Goal: Task Accomplishment & Management: Manage account settings

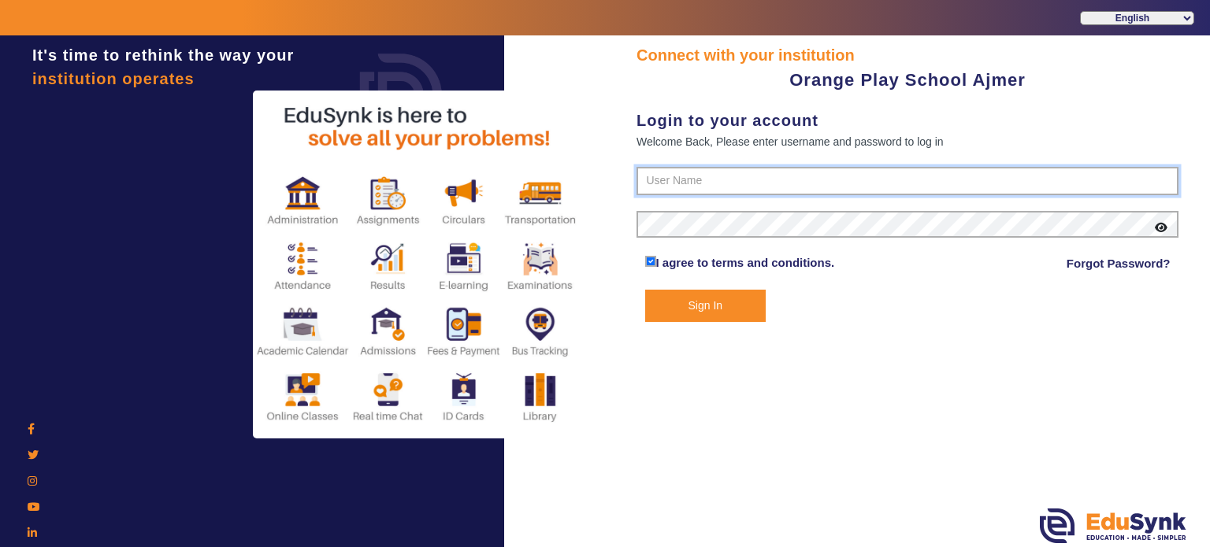
click at [675, 187] on input "text" at bounding box center [907, 181] width 542 height 28
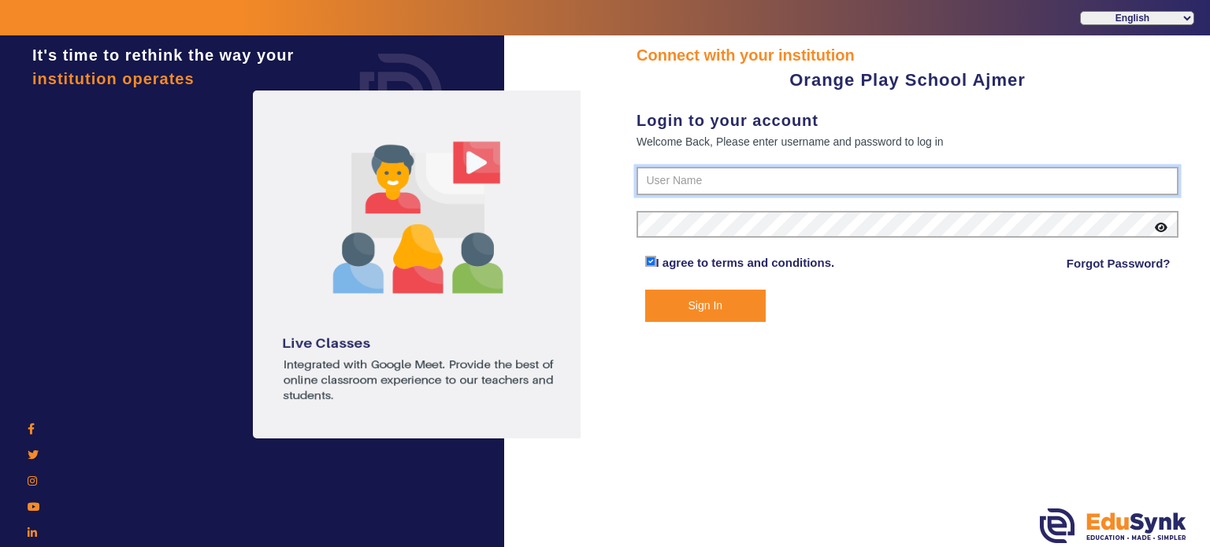
paste input "9829214768"
type input "9829214768"
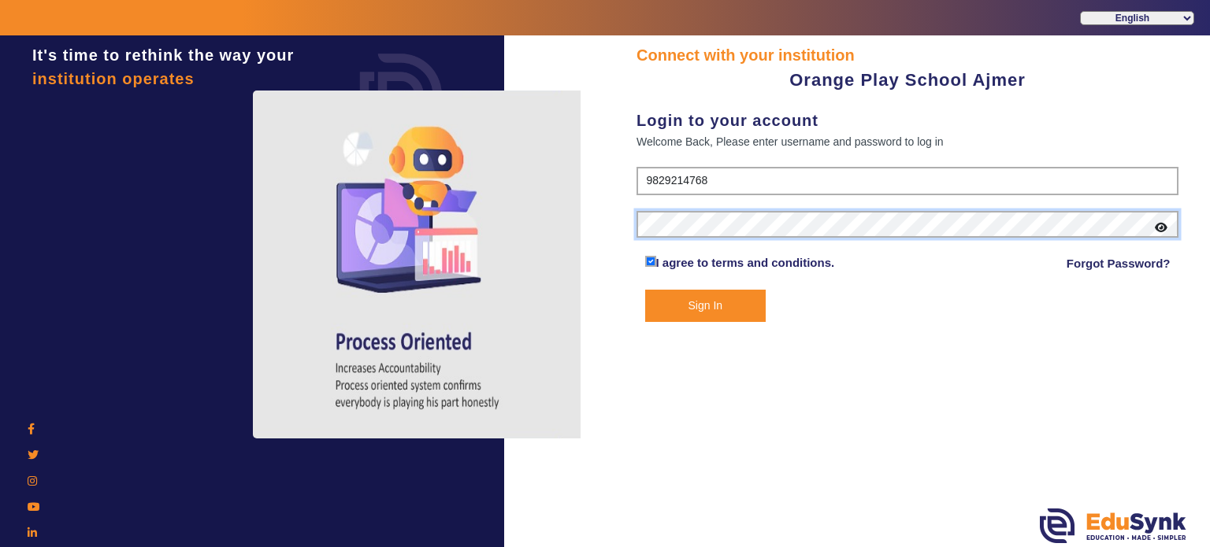
click at [645, 290] on button "Sign In" at bounding box center [705, 306] width 121 height 32
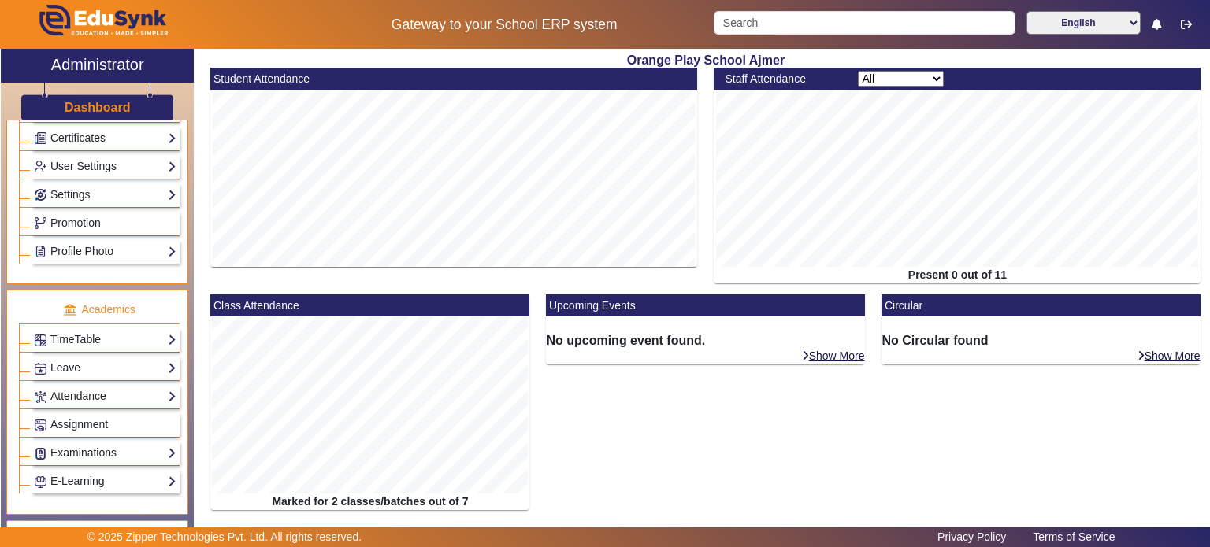
scroll to position [440, 0]
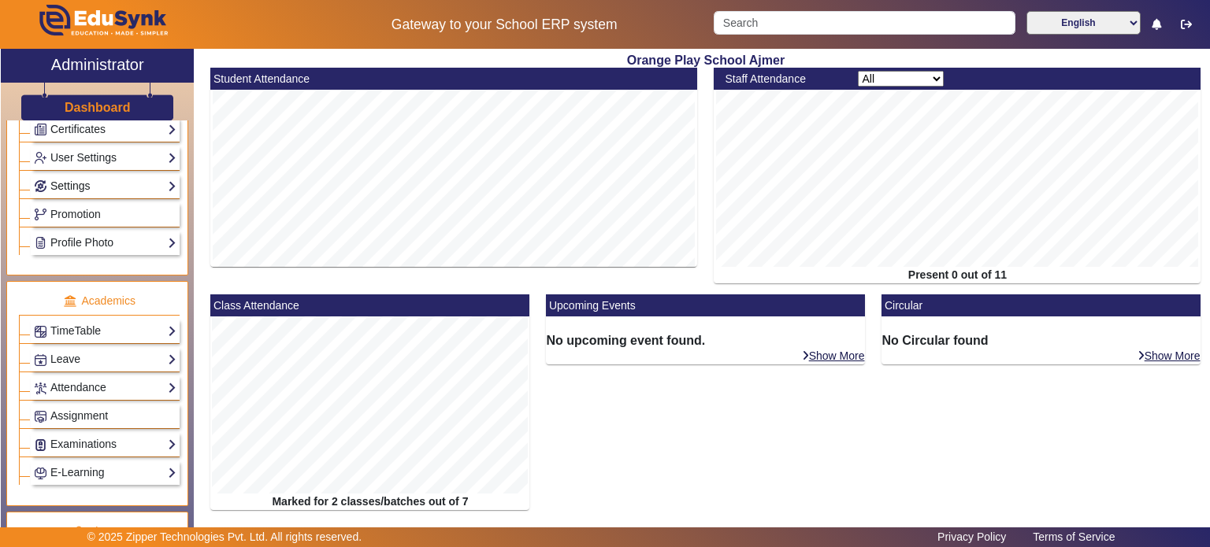
click at [125, 179] on link "Settings" at bounding box center [105, 186] width 143 height 18
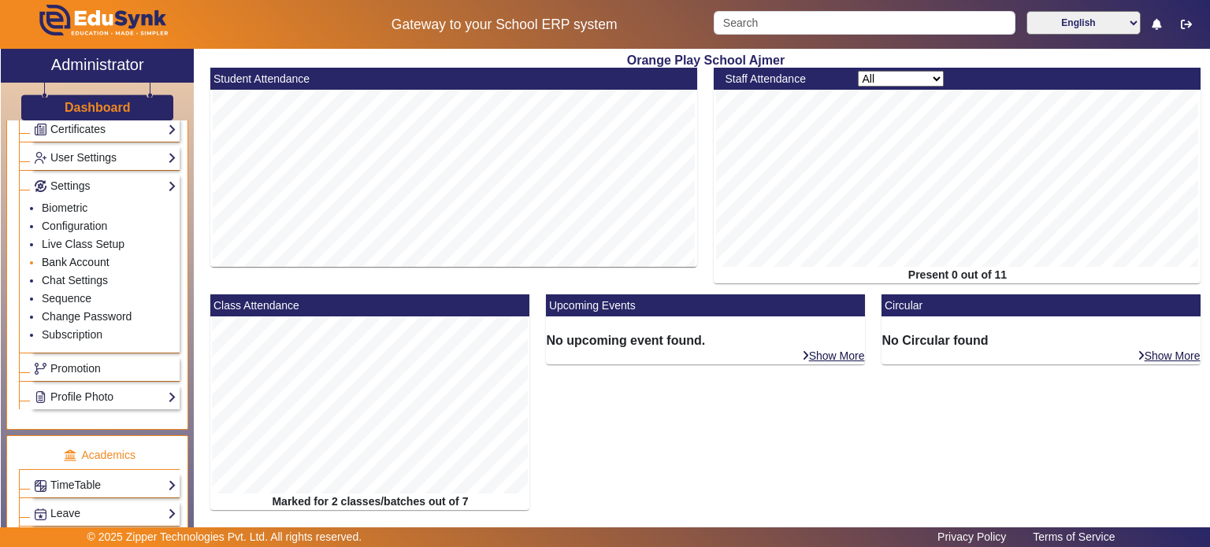
click at [86, 256] on link "Bank Account" at bounding box center [76, 262] width 68 height 13
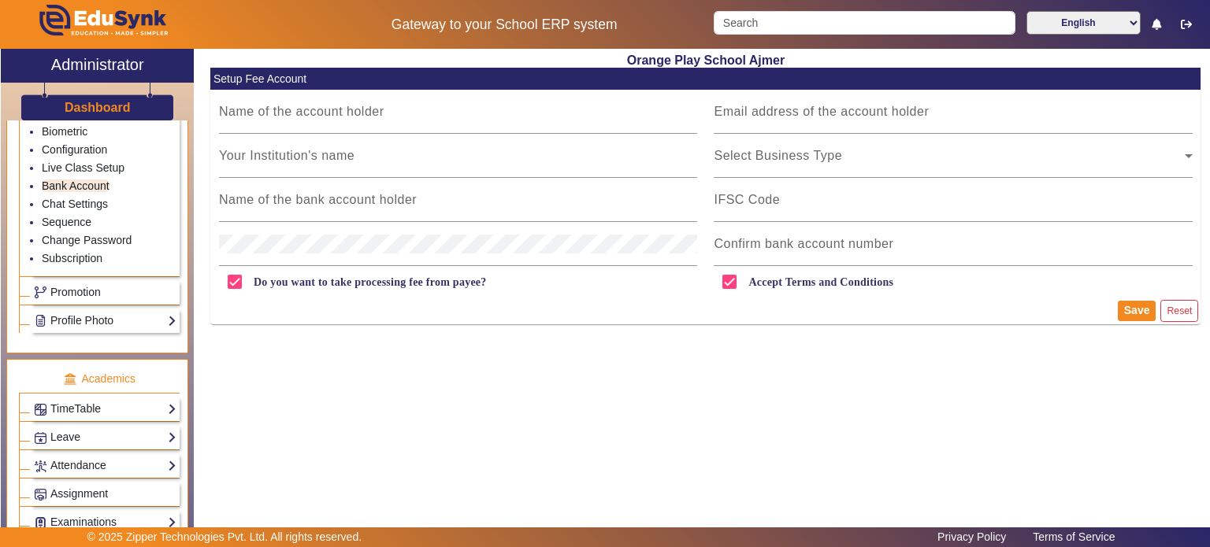
scroll to position [517, 0]
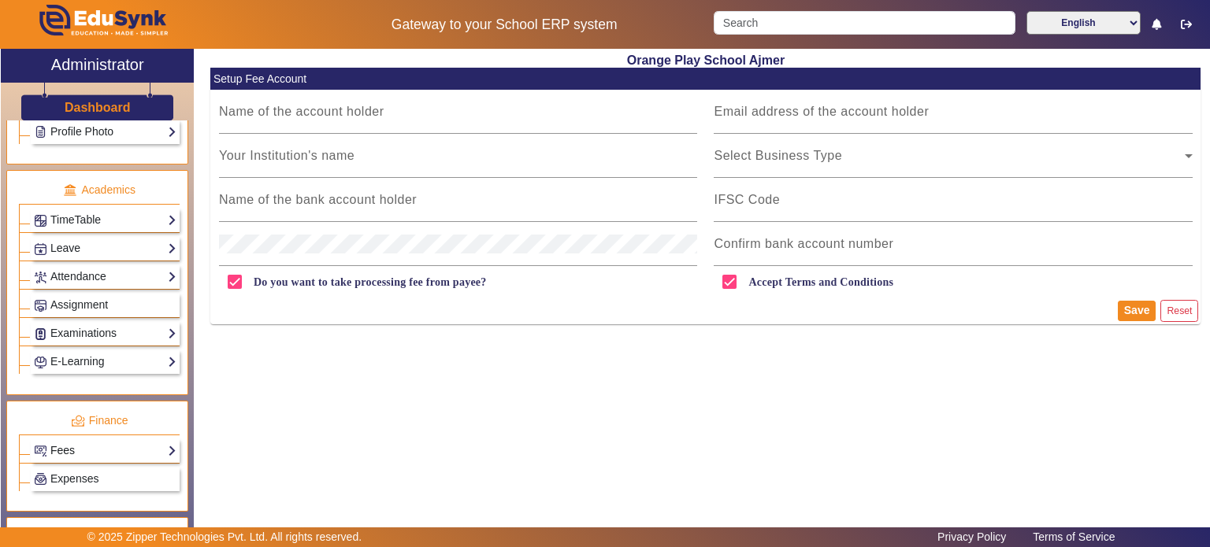
click at [104, 443] on link "Fees" at bounding box center [105, 451] width 143 height 18
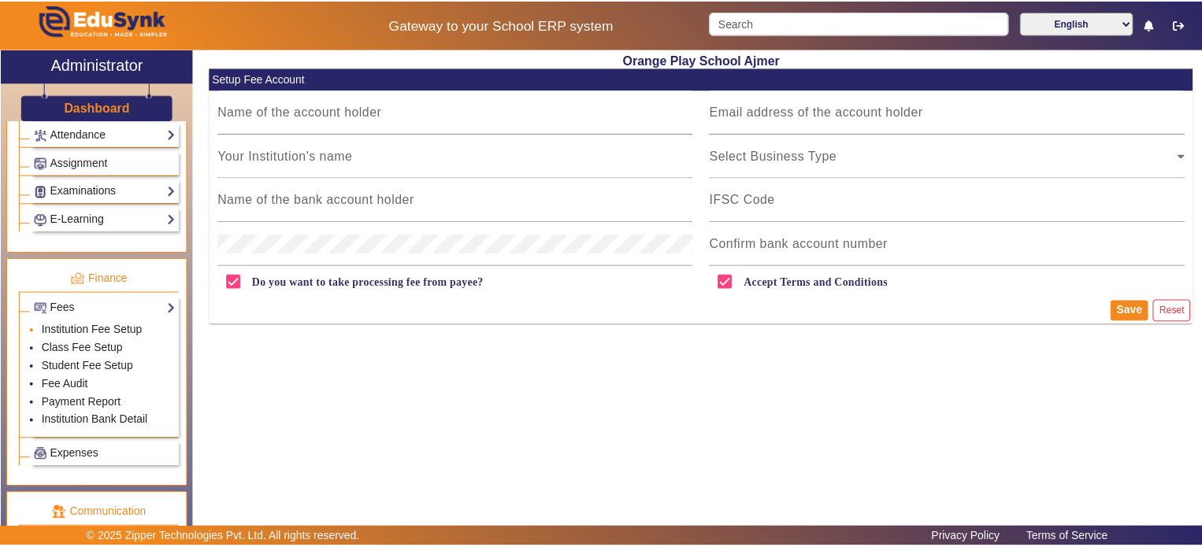
scroll to position [695, 0]
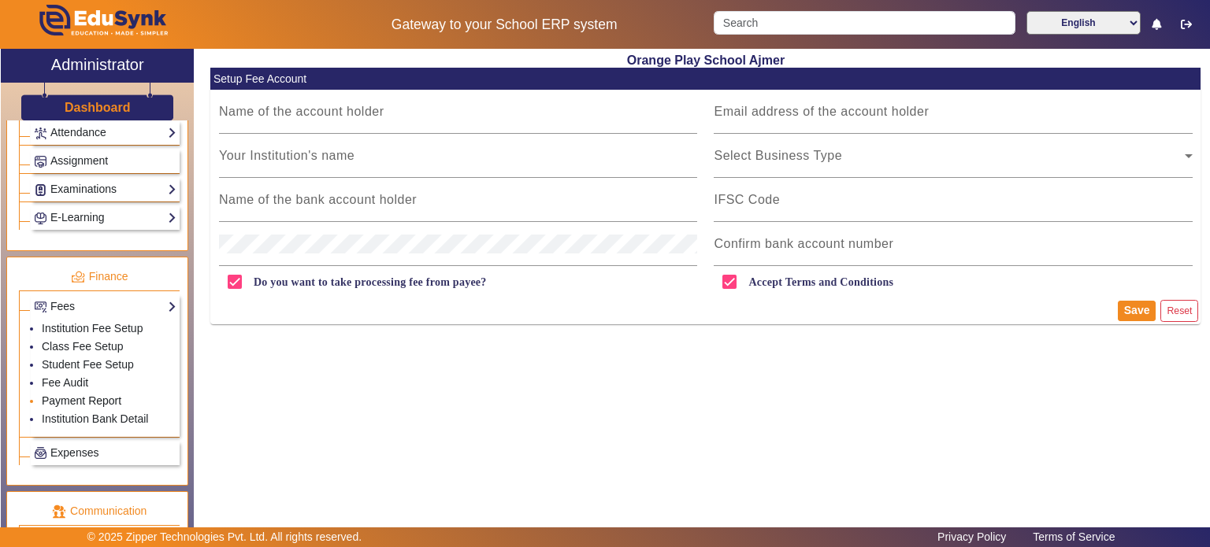
click at [79, 396] on link "Payment Report" at bounding box center [82, 401] width 80 height 13
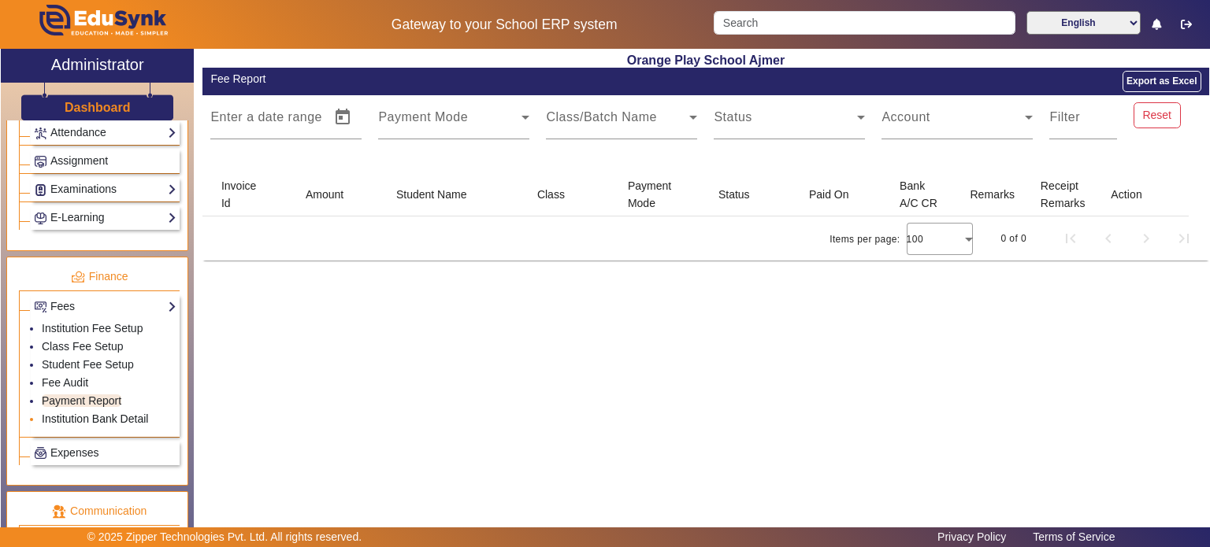
click at [83, 413] on link "Institution Bank Detail" at bounding box center [95, 419] width 106 height 13
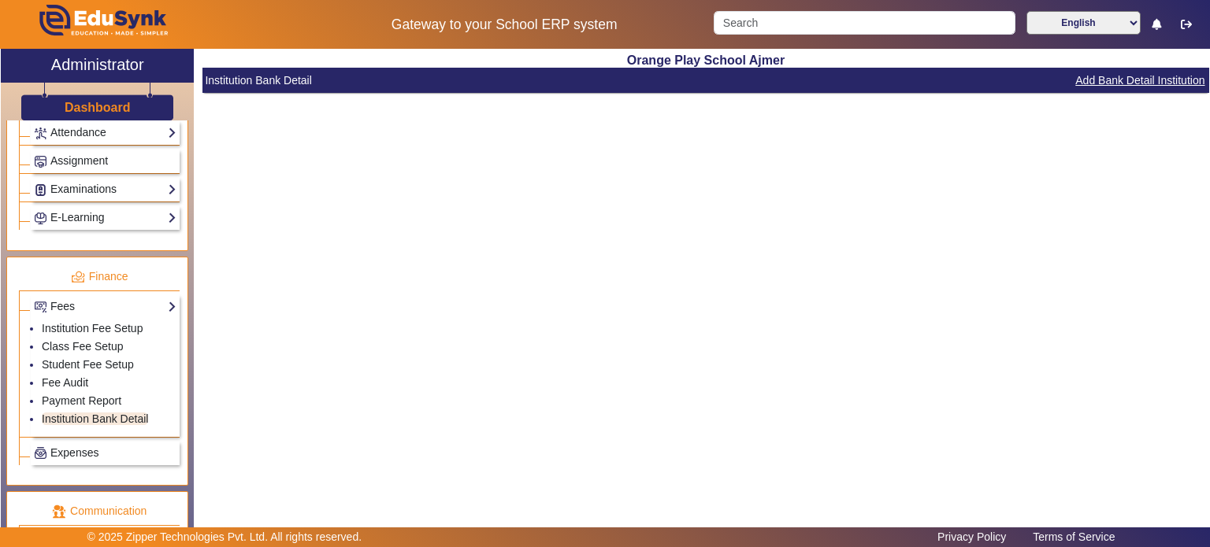
click at [1077, 78] on button "Add Bank Detail Institution" at bounding box center [1140, 81] width 132 height 20
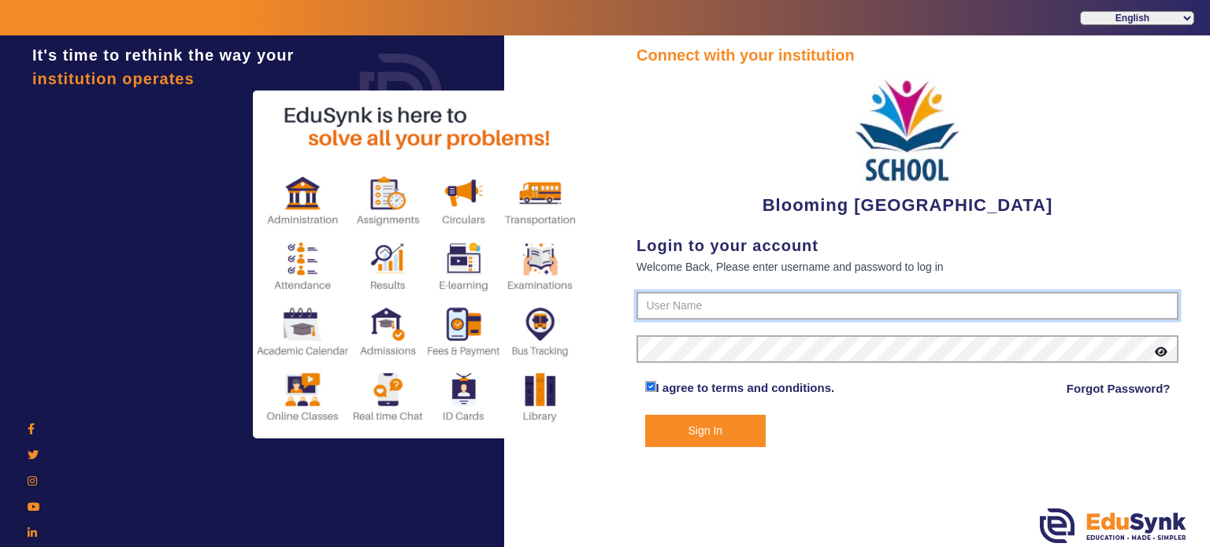
click at [683, 307] on input "text" at bounding box center [907, 306] width 542 height 28
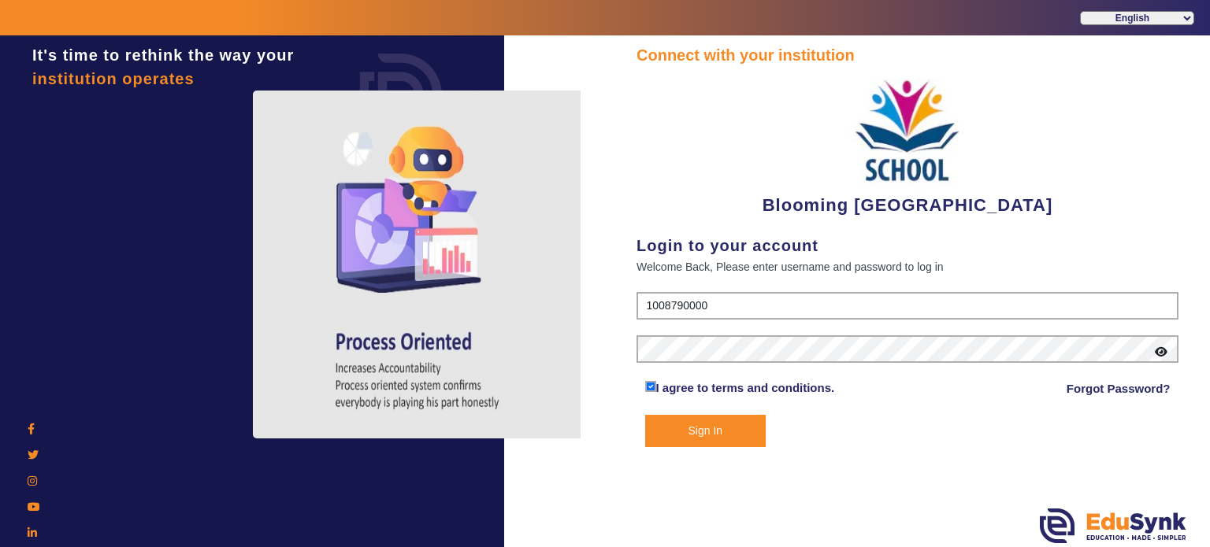
click at [675, 299] on input "1008790000" at bounding box center [907, 306] width 542 height 28
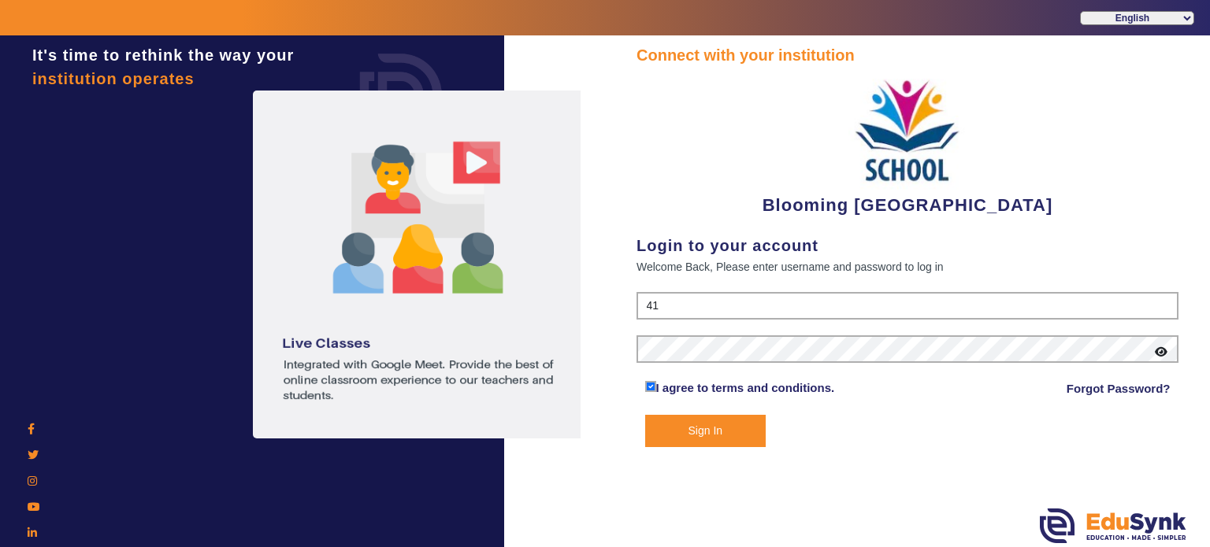
type input "4141419999"
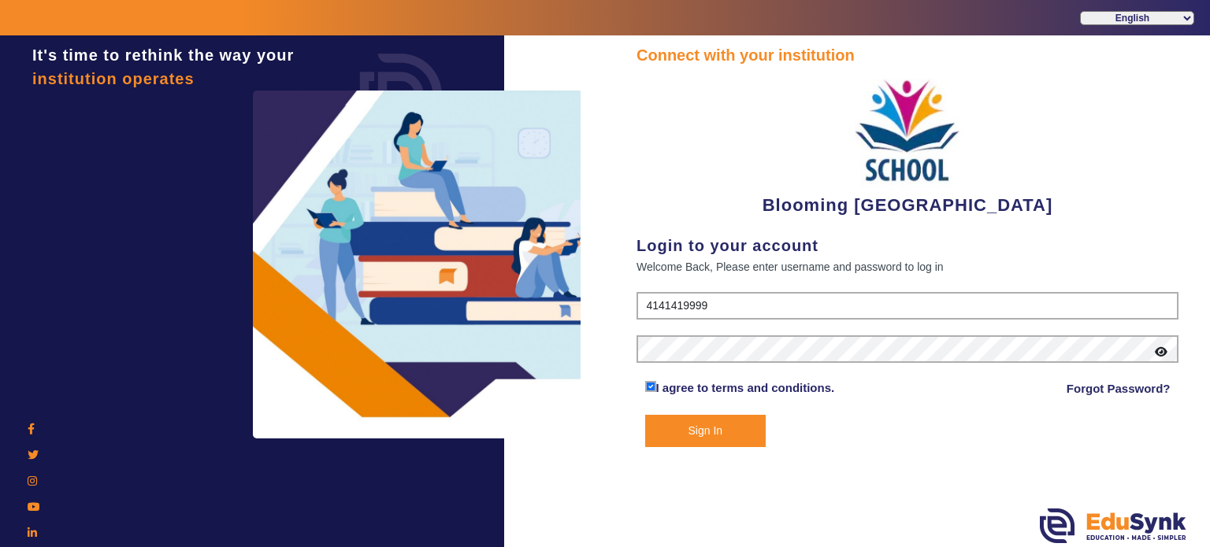
click at [719, 424] on button "Sign In" at bounding box center [705, 431] width 121 height 32
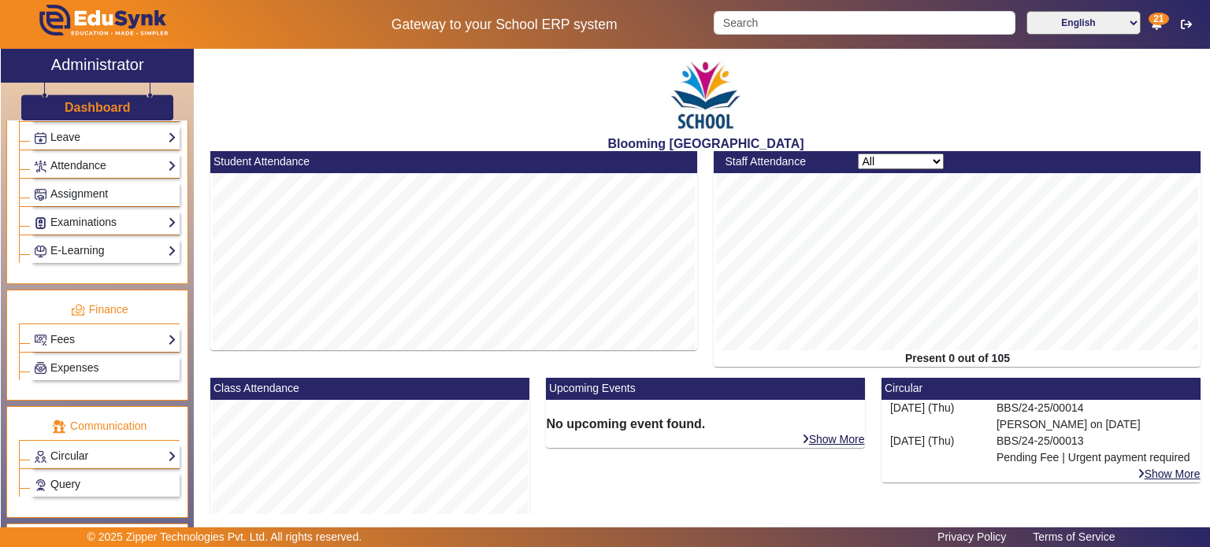
scroll to position [665, 0]
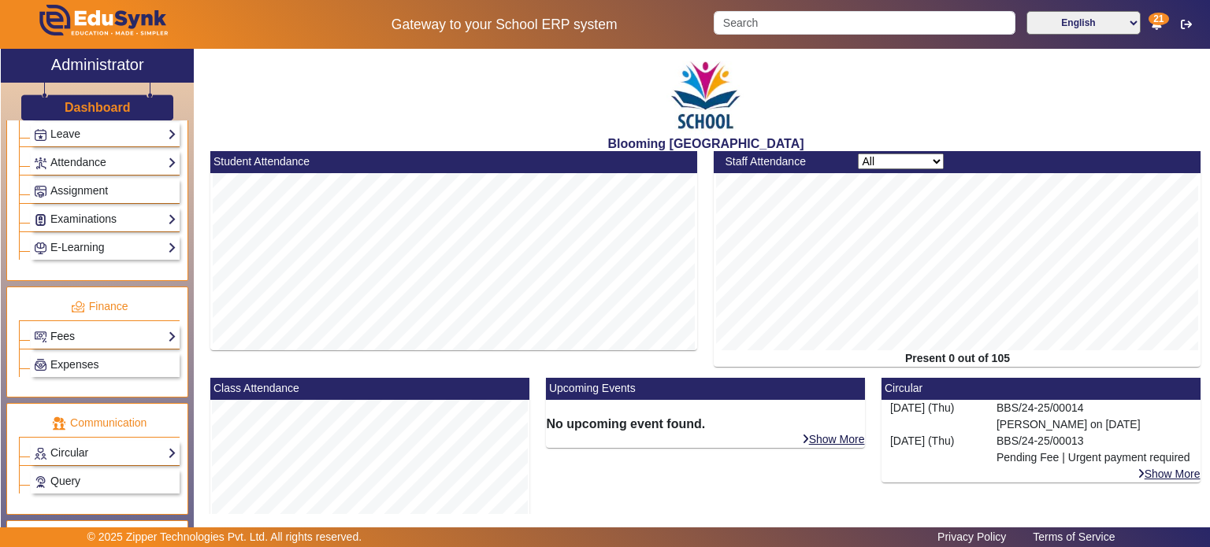
click at [117, 328] on link "Fees" at bounding box center [105, 337] width 143 height 18
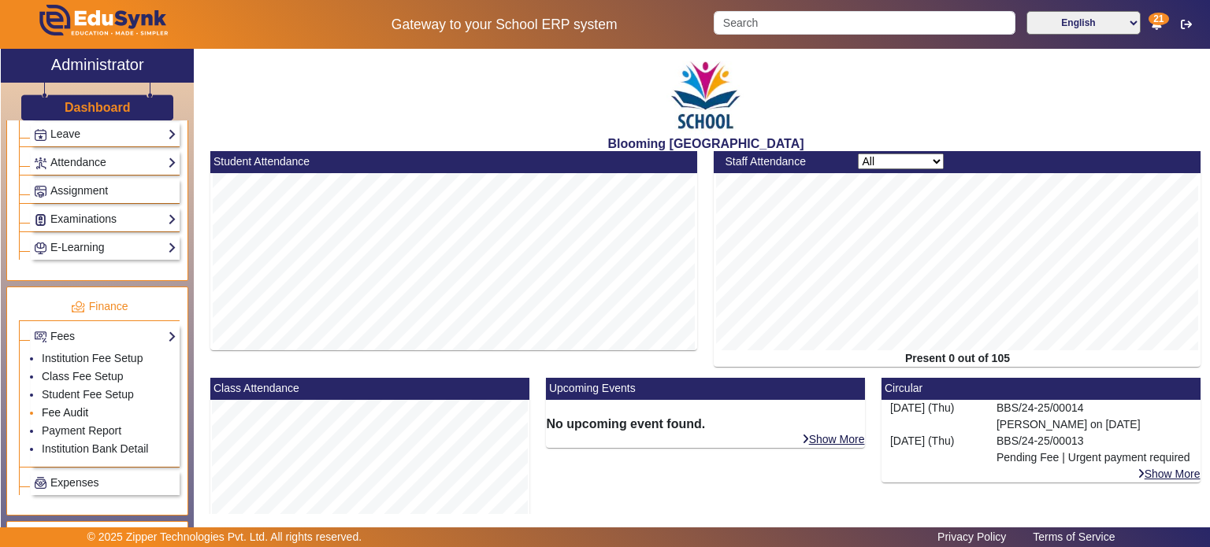
click at [85, 406] on link "Fee Audit" at bounding box center [65, 412] width 46 height 13
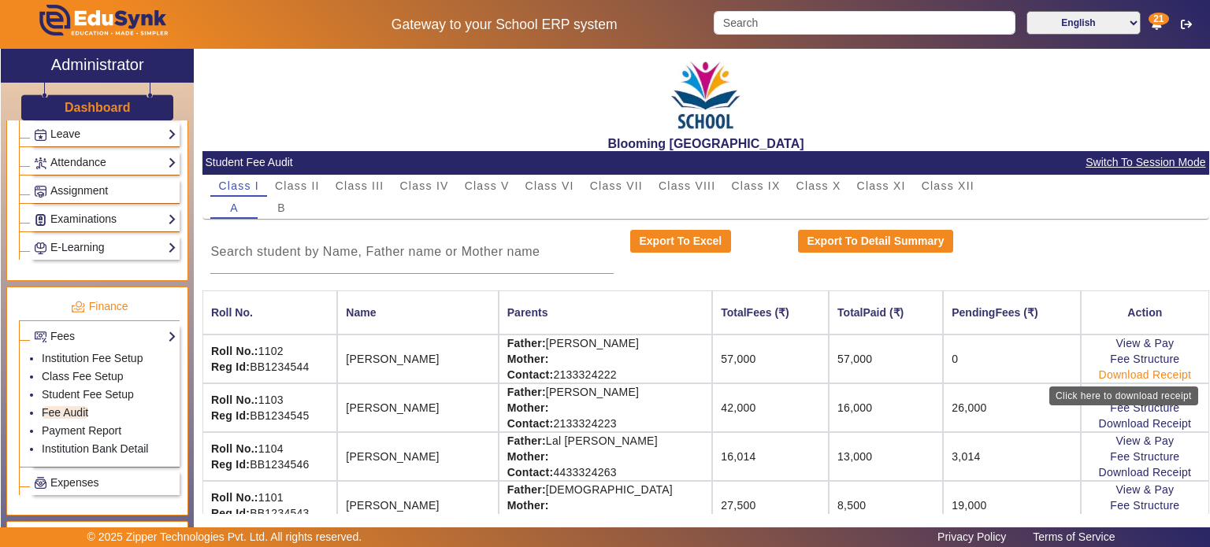
click at [1111, 373] on link "Download Receipt" at bounding box center [1145, 375] width 93 height 13
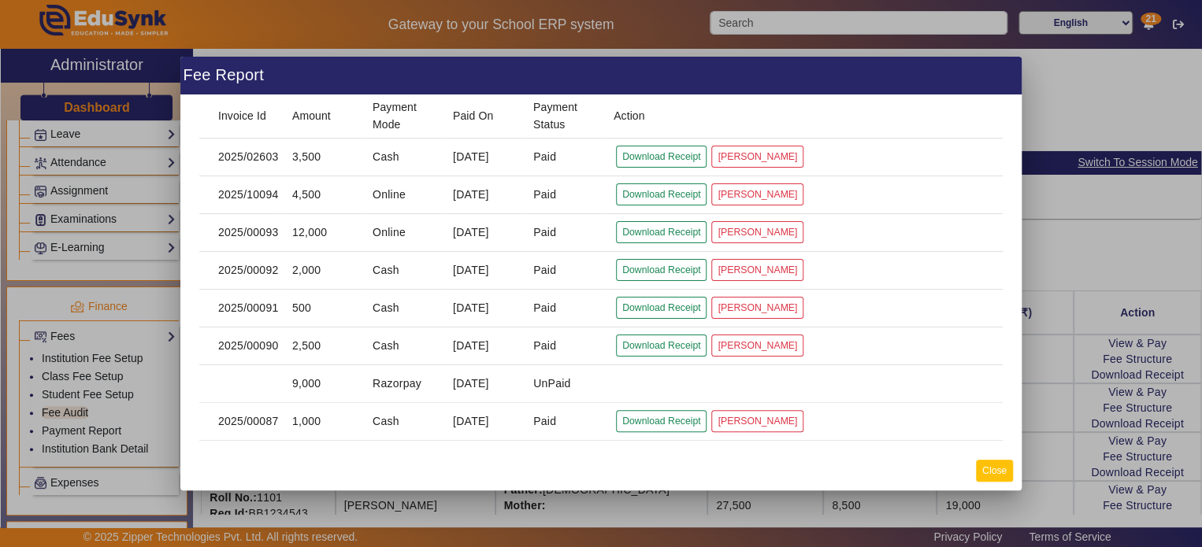
click at [997, 463] on button "Close" at bounding box center [994, 470] width 37 height 21
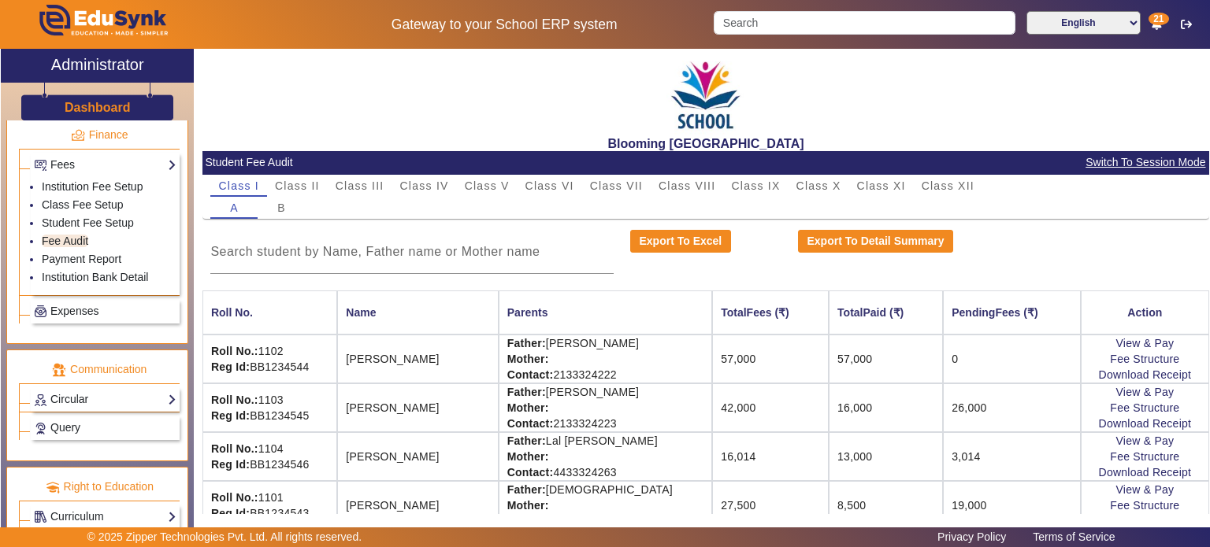
scroll to position [837, 0]
click at [98, 252] on link "Payment Report" at bounding box center [82, 258] width 80 height 13
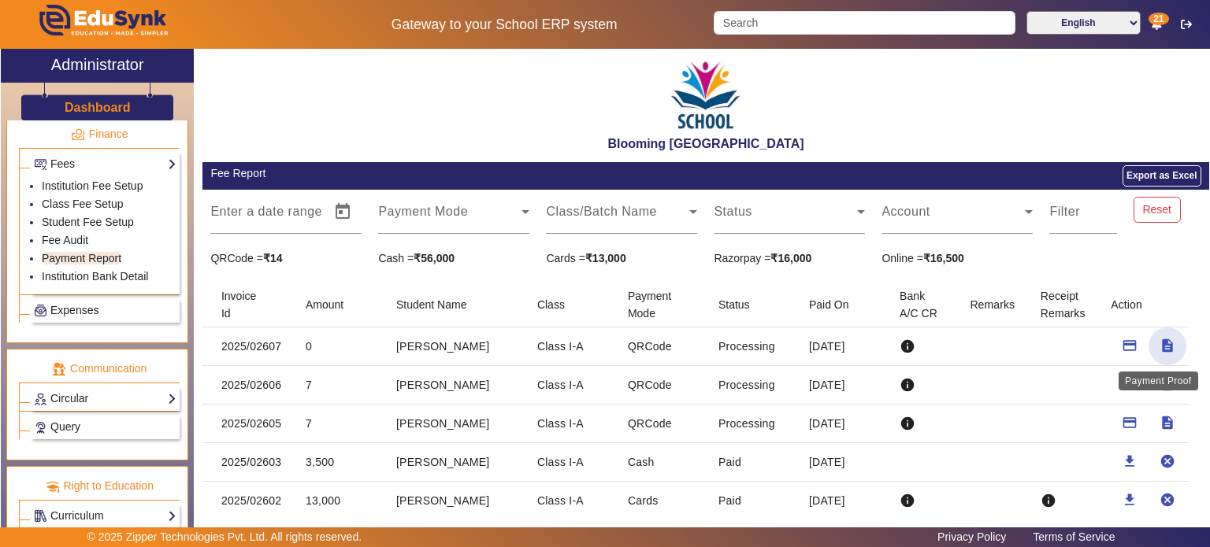
click at [1159, 351] on mat-icon "description" at bounding box center [1167, 346] width 16 height 16
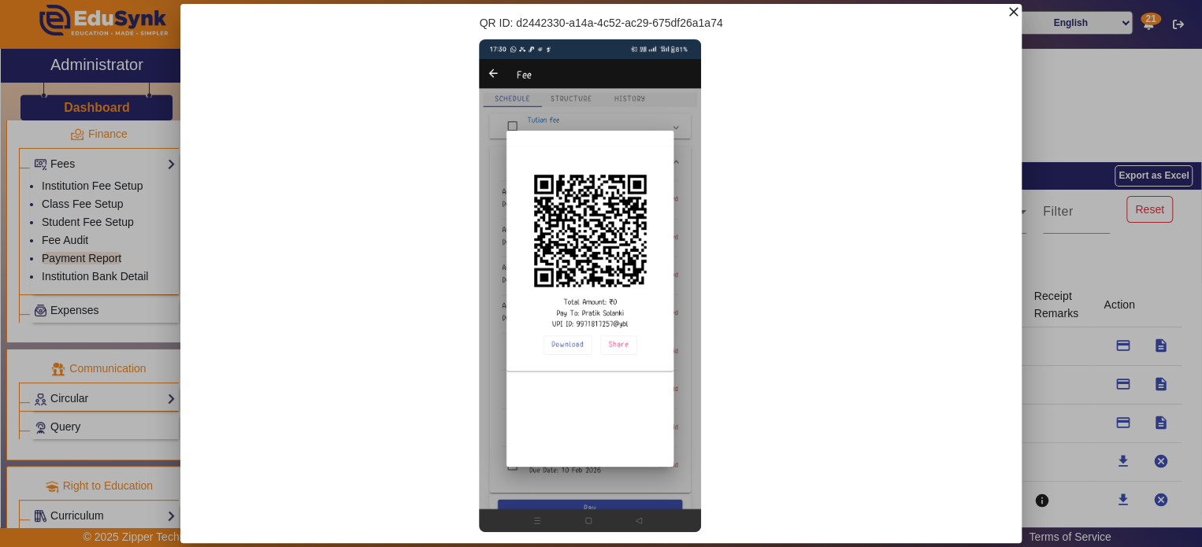
click at [1009, 18] on mat-icon "close" at bounding box center [1014, 12] width 16 height 16
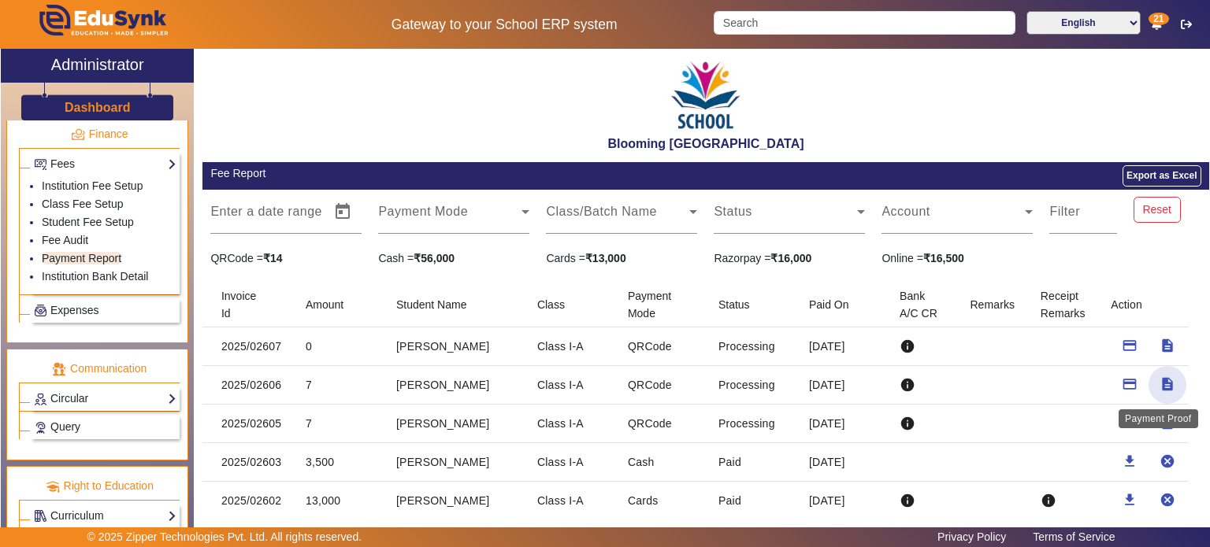
click at [1166, 387] on mat-icon "description" at bounding box center [1167, 385] width 16 height 16
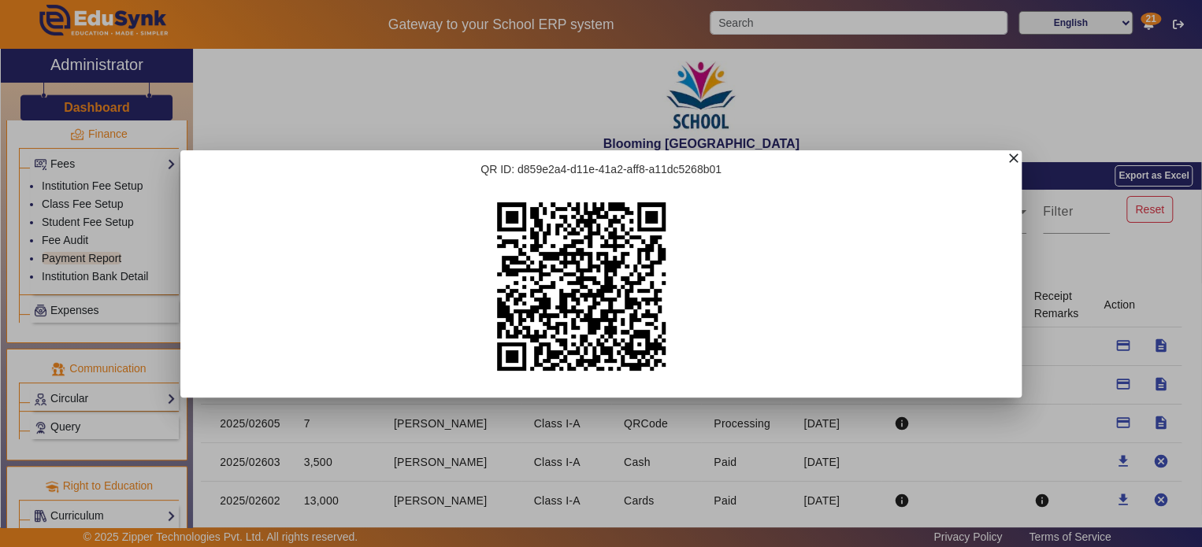
click at [1013, 159] on mat-icon "close" at bounding box center [1014, 158] width 16 height 16
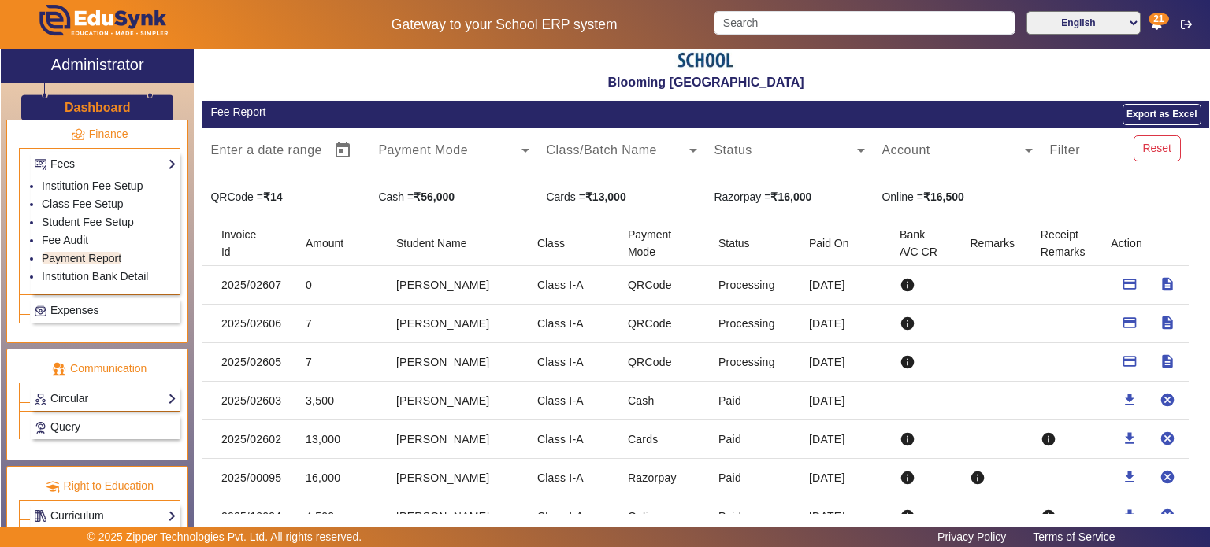
scroll to position [63, 0]
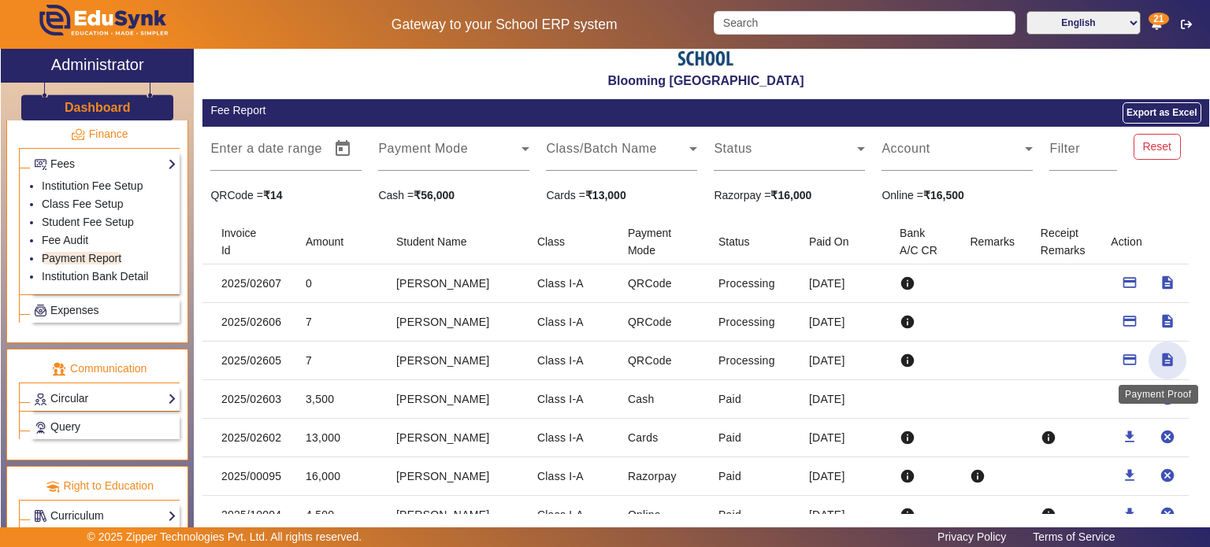
click at [1163, 364] on mat-icon "description" at bounding box center [1167, 360] width 16 height 16
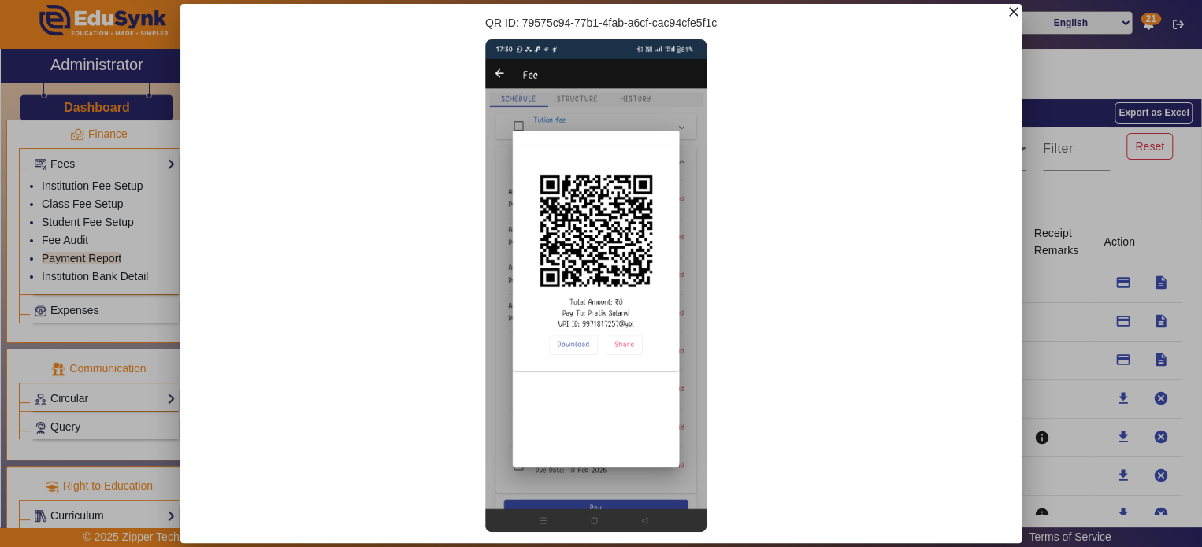
click at [1013, 17] on mat-icon "close" at bounding box center [1014, 12] width 16 height 16
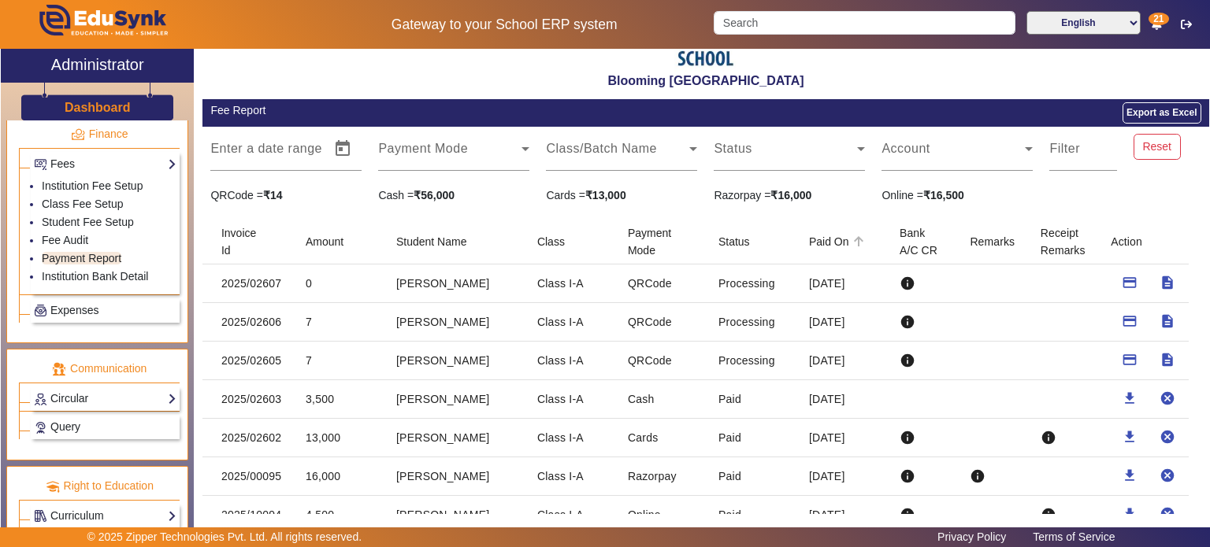
scroll to position [0, 0]
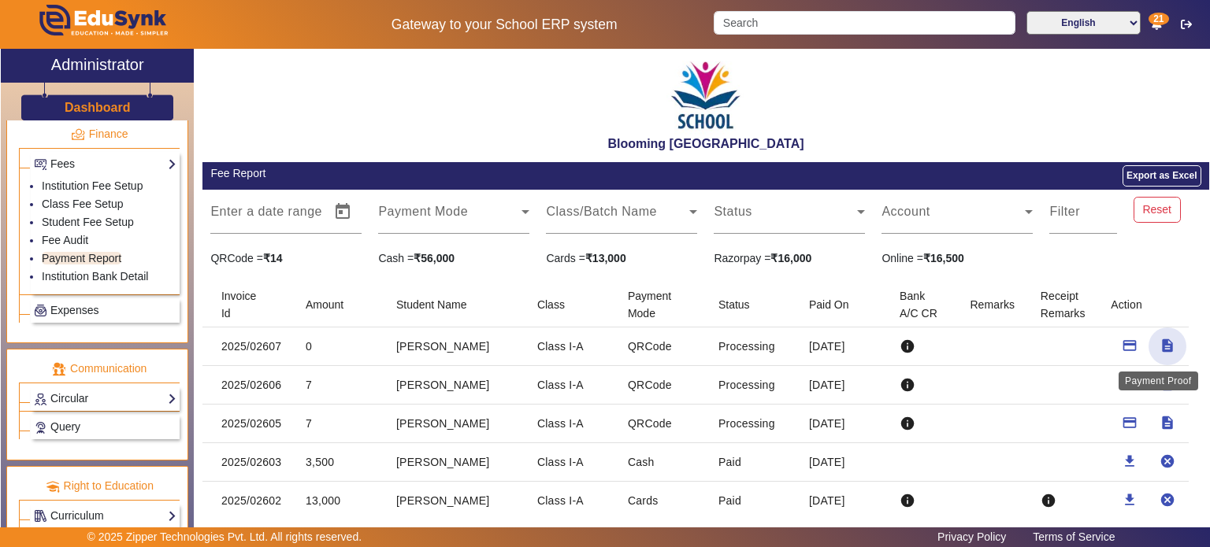
click at [1163, 341] on mat-icon "description" at bounding box center [1167, 346] width 16 height 16
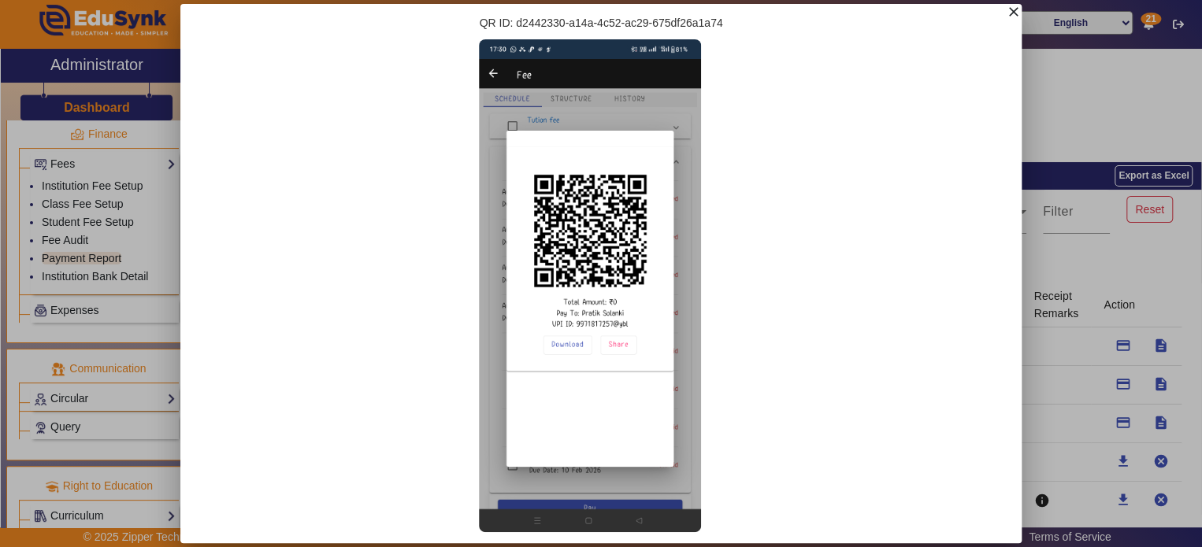
click at [1015, 13] on mat-icon "close" at bounding box center [1014, 12] width 16 height 16
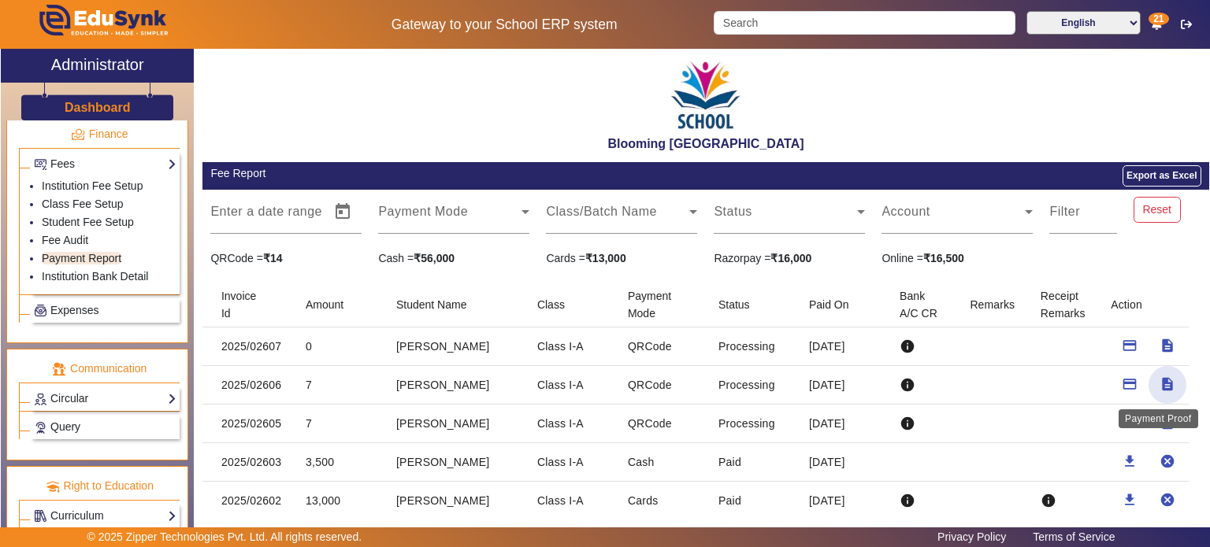
click at [1166, 387] on mat-icon "description" at bounding box center [1167, 385] width 16 height 16
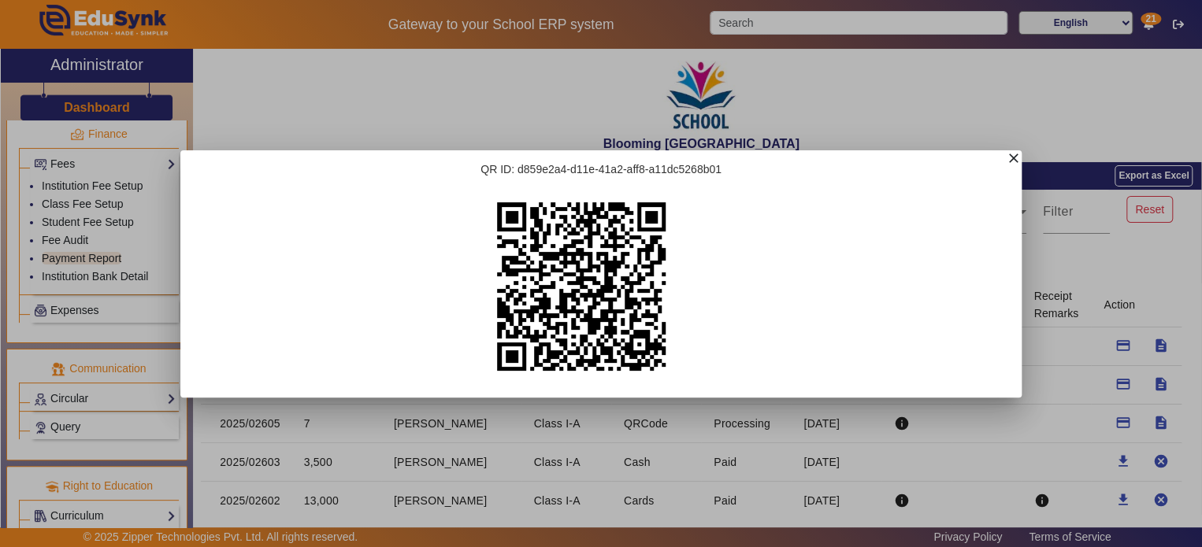
drag, startPoint x: 518, startPoint y: 167, endPoint x: 725, endPoint y: 173, distance: 207.2
click at [725, 173] on div "QR ID: d859e2a4-d11e-41a2-aff8-a11dc5268b01" at bounding box center [600, 273] width 841 height 247
copy div "d859e2a4-d11e-41a2-aff8-a11dc5268b01"
click at [743, 162] on div "QR ID: d859e2a4-d11e-41a2-aff8-a11dc5268b01" at bounding box center [600, 273] width 841 height 247
click at [1011, 159] on mat-icon "close" at bounding box center [1014, 158] width 16 height 16
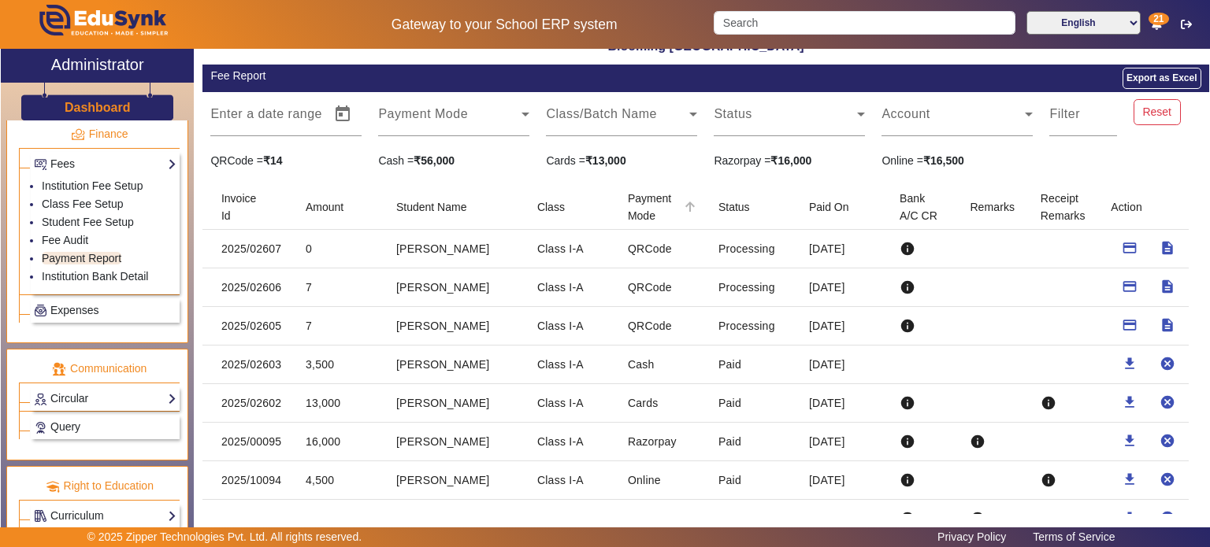
scroll to position [99, 0]
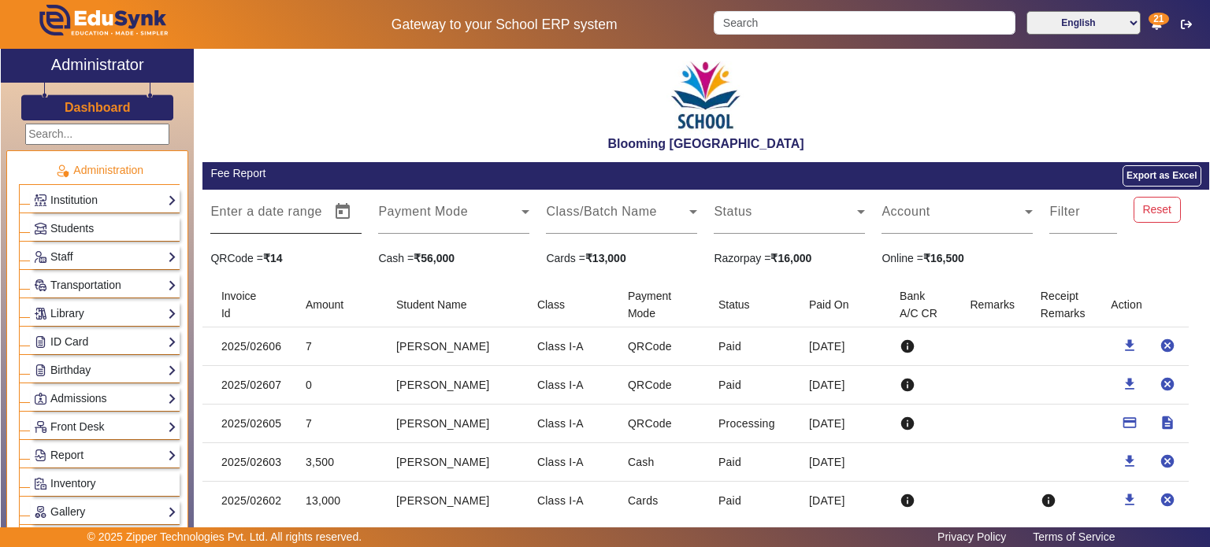
click at [280, 205] on mat-label "Enter a date range" at bounding box center [266, 211] width 112 height 13
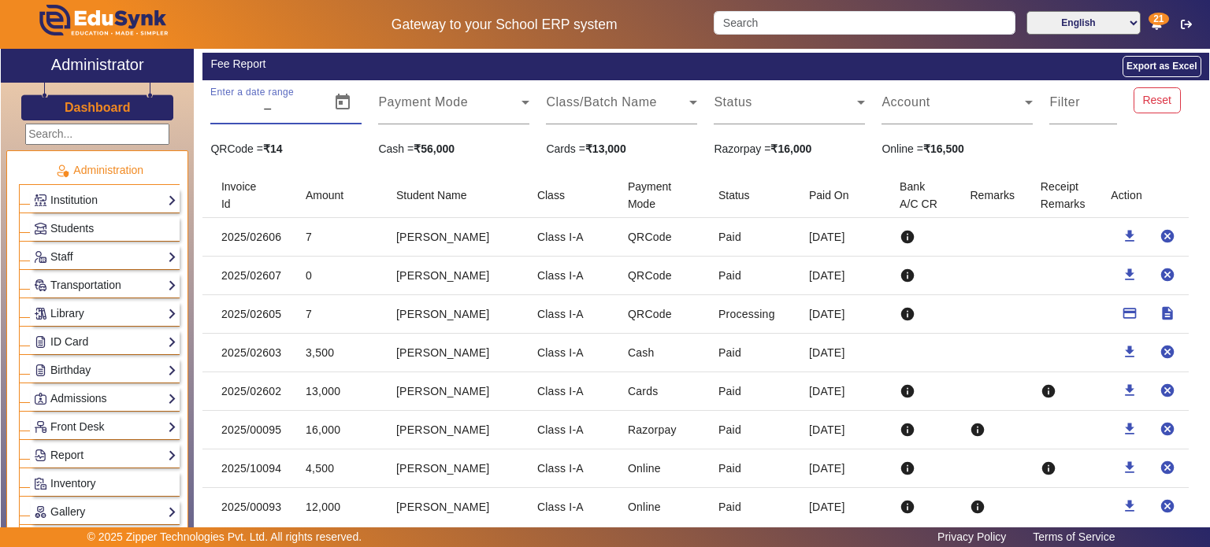
scroll to position [110, 0]
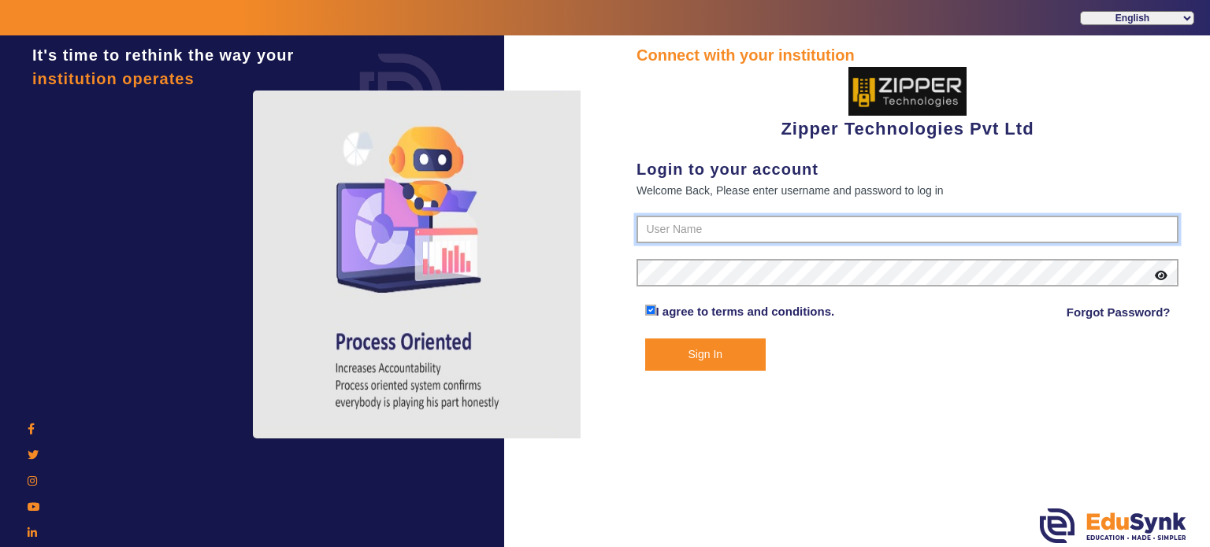
click at [676, 229] on input "text" at bounding box center [907, 230] width 542 height 28
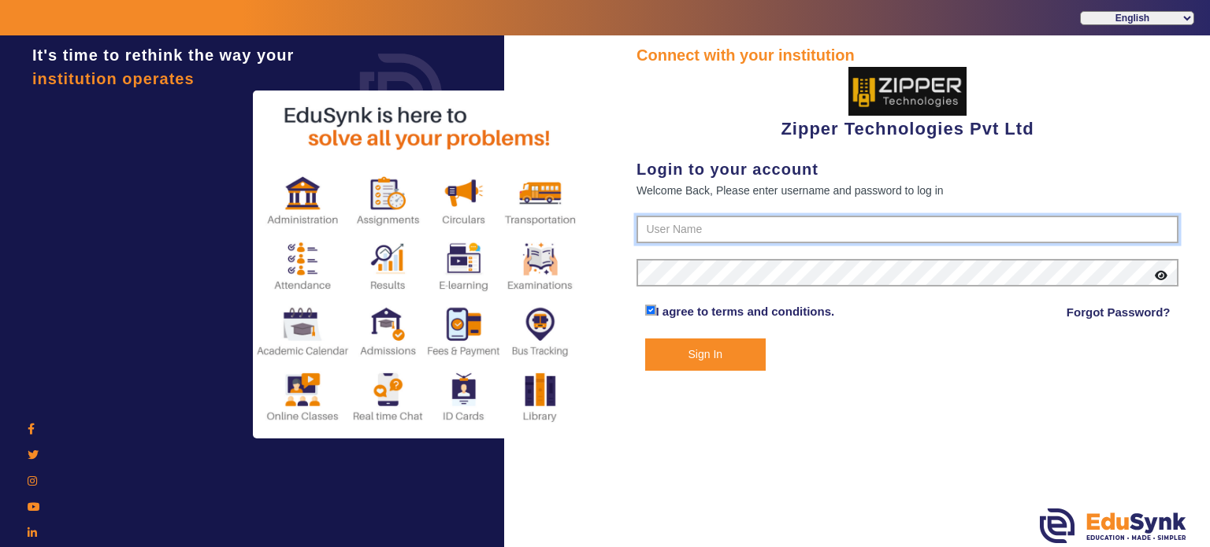
type input "1008790000"
click at [645, 339] on button "Sign In" at bounding box center [705, 355] width 121 height 32
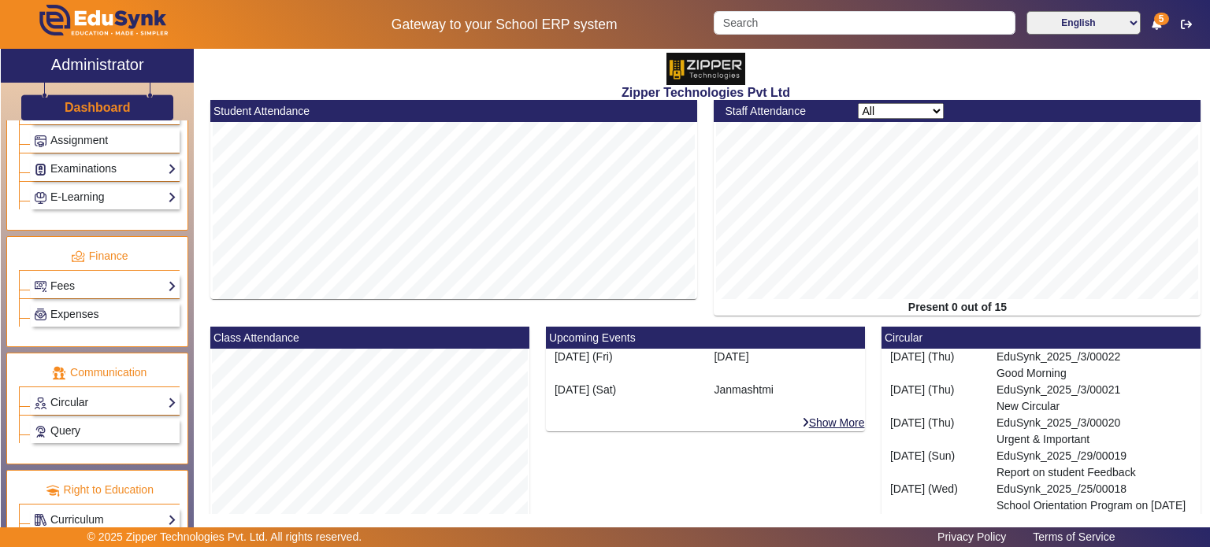
scroll to position [727, 0]
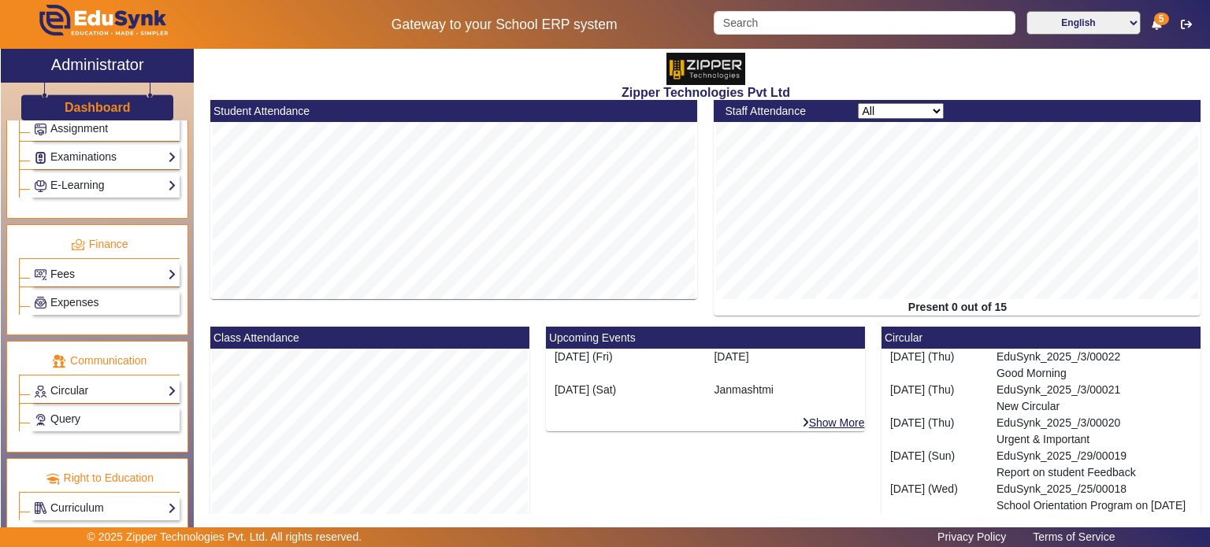
click at [84, 265] on link "Fees" at bounding box center [105, 274] width 143 height 18
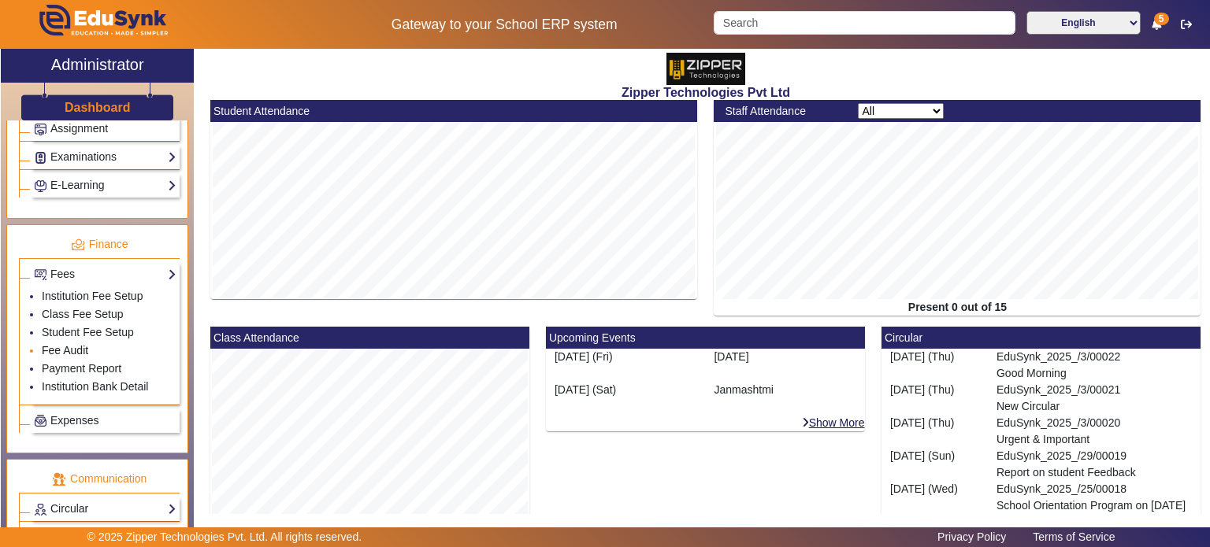
click at [76, 346] on link "Fee Audit" at bounding box center [65, 350] width 46 height 13
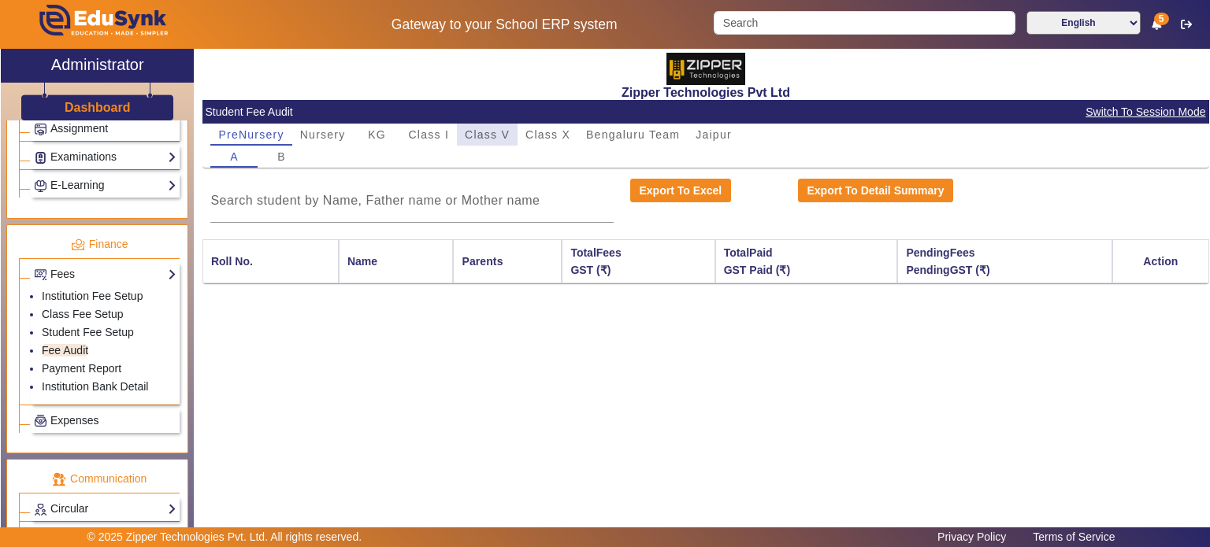
click at [492, 139] on span "Class V" at bounding box center [487, 134] width 45 height 11
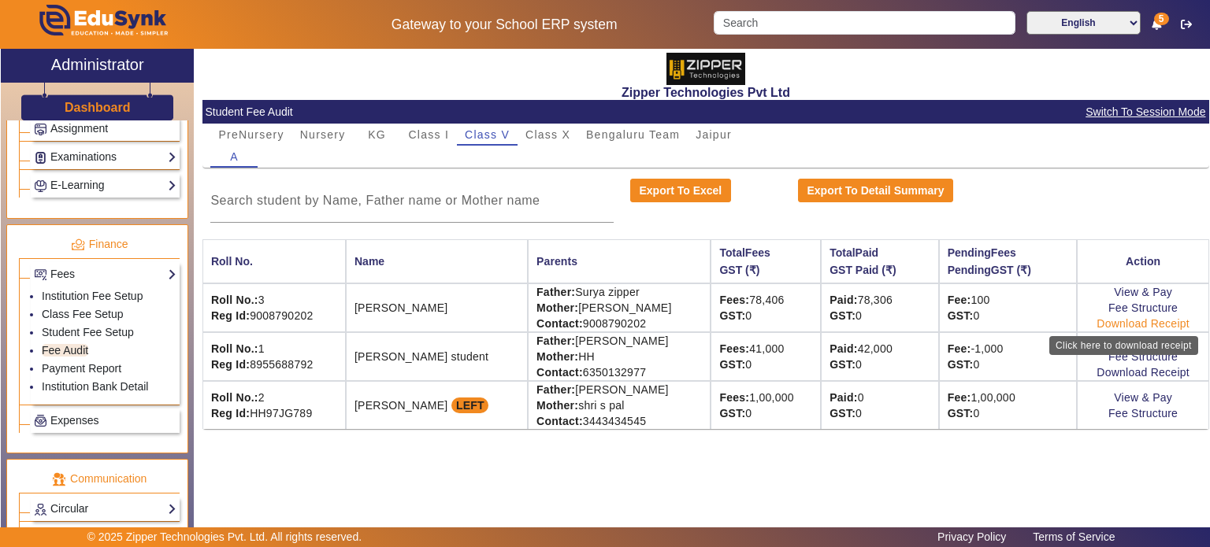
click at [1111, 319] on link "Download Receipt" at bounding box center [1142, 323] width 93 height 13
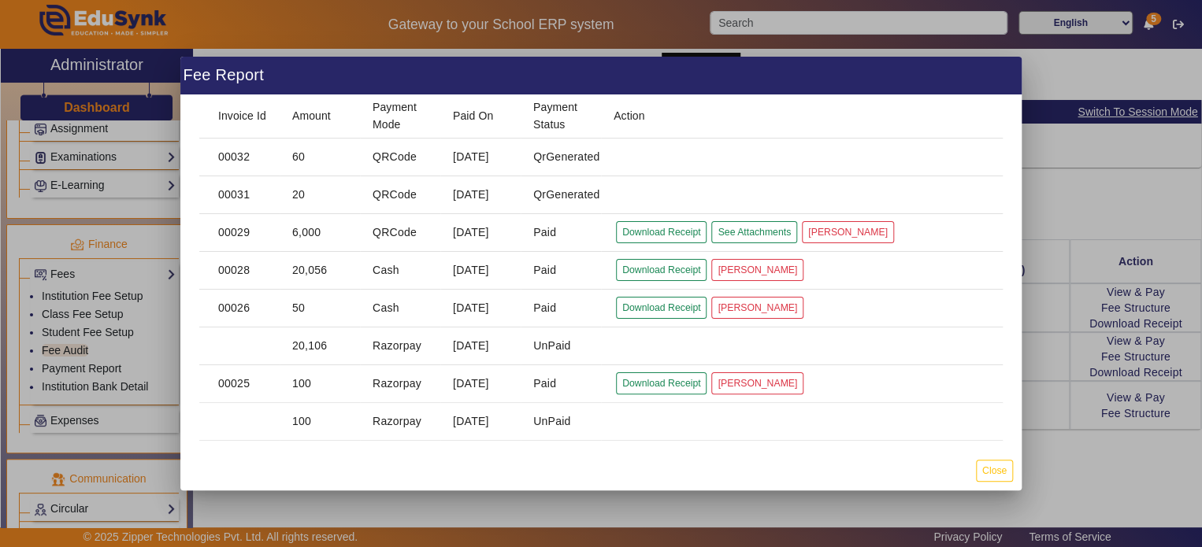
click at [568, 158] on mat-cell "QrGenerated" at bounding box center [561, 158] width 80 height 38
click at [561, 191] on mat-cell "QrGenerated" at bounding box center [561, 195] width 80 height 38
click at [625, 164] on mat-cell at bounding box center [802, 158] width 402 height 38
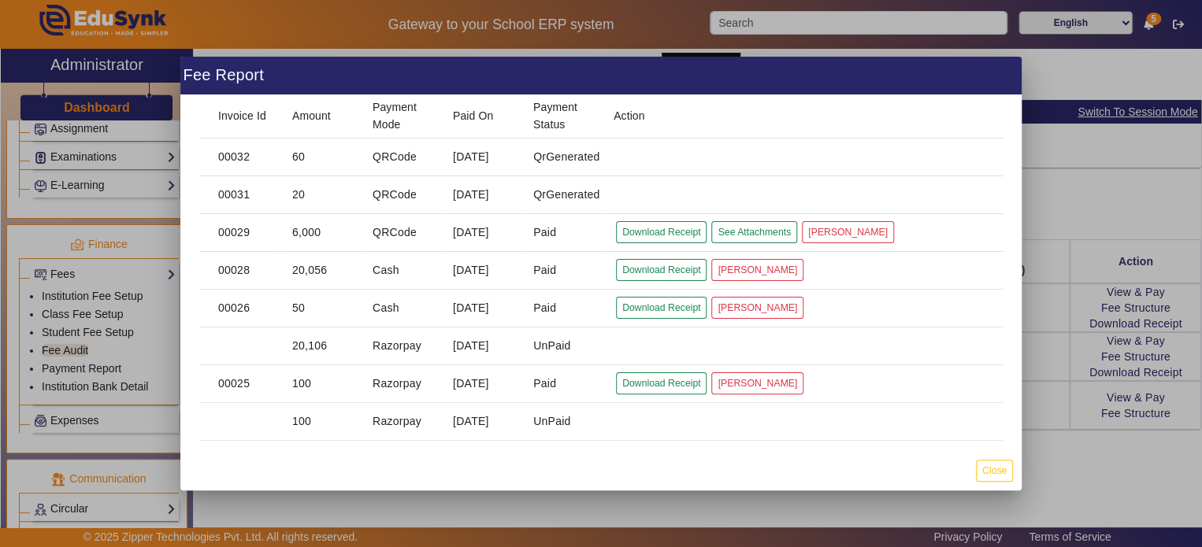
click at [101, 362] on div at bounding box center [601, 273] width 1202 height 547
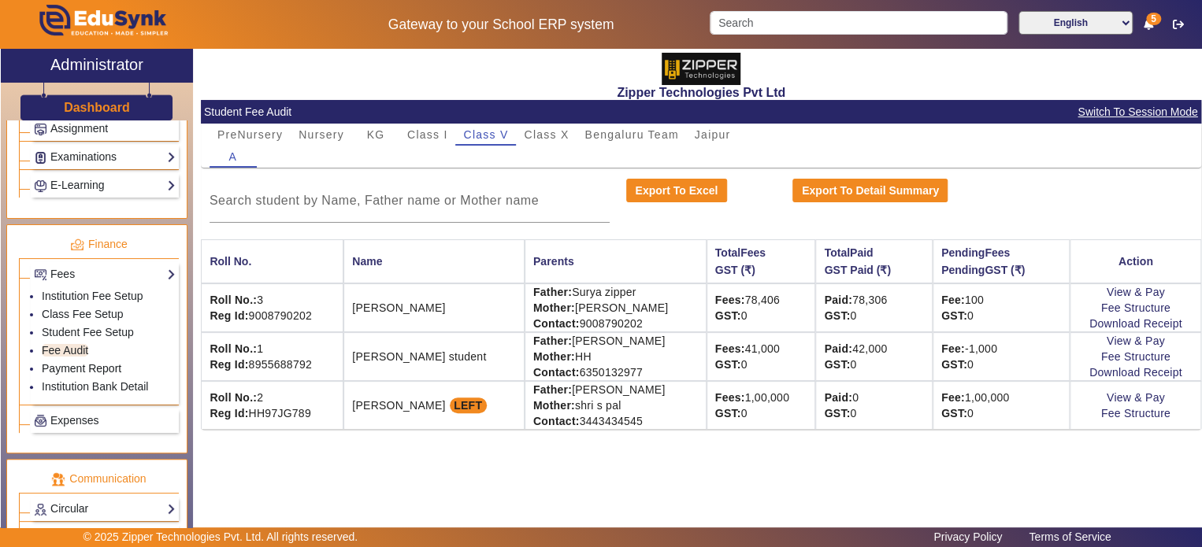
click at [101, 362] on link "Payment Report" at bounding box center [82, 368] width 80 height 13
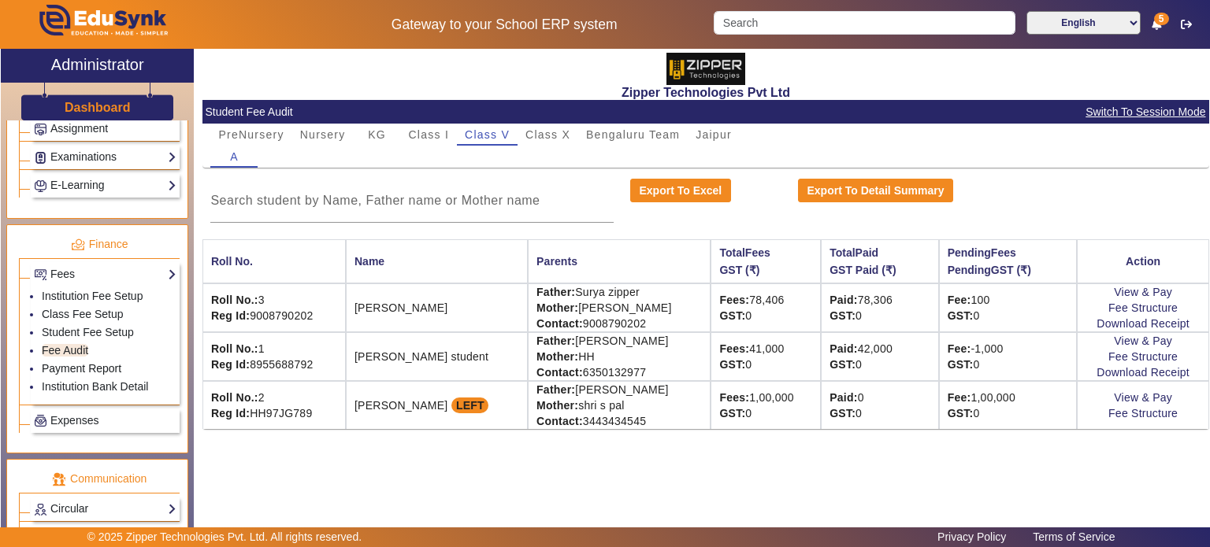
click at [101, 362] on link "Payment Report" at bounding box center [82, 368] width 80 height 13
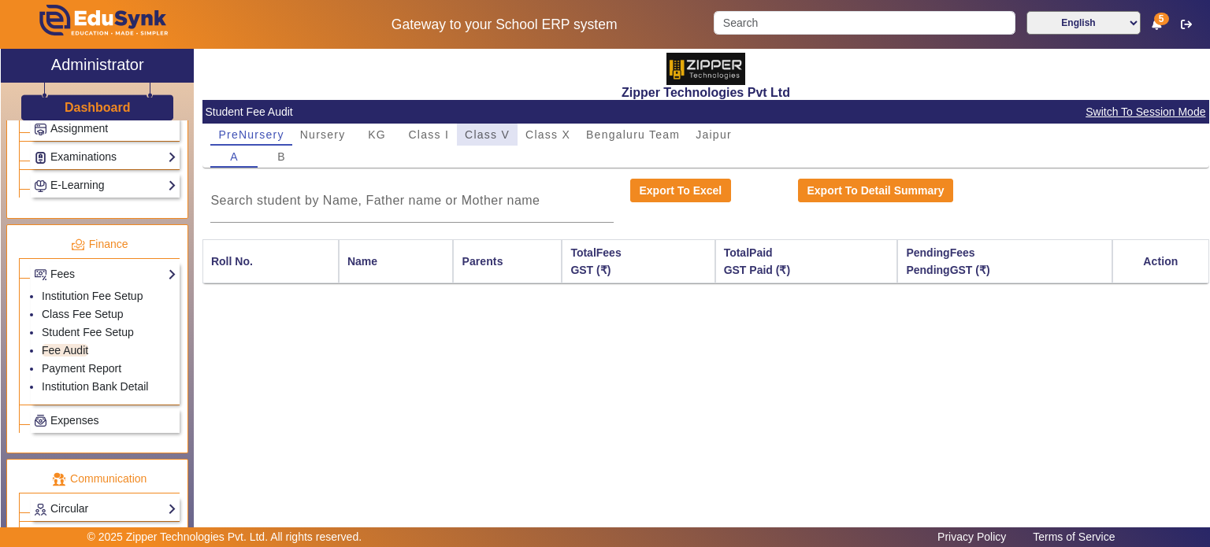
click at [483, 135] on span "Class V" at bounding box center [487, 134] width 45 height 11
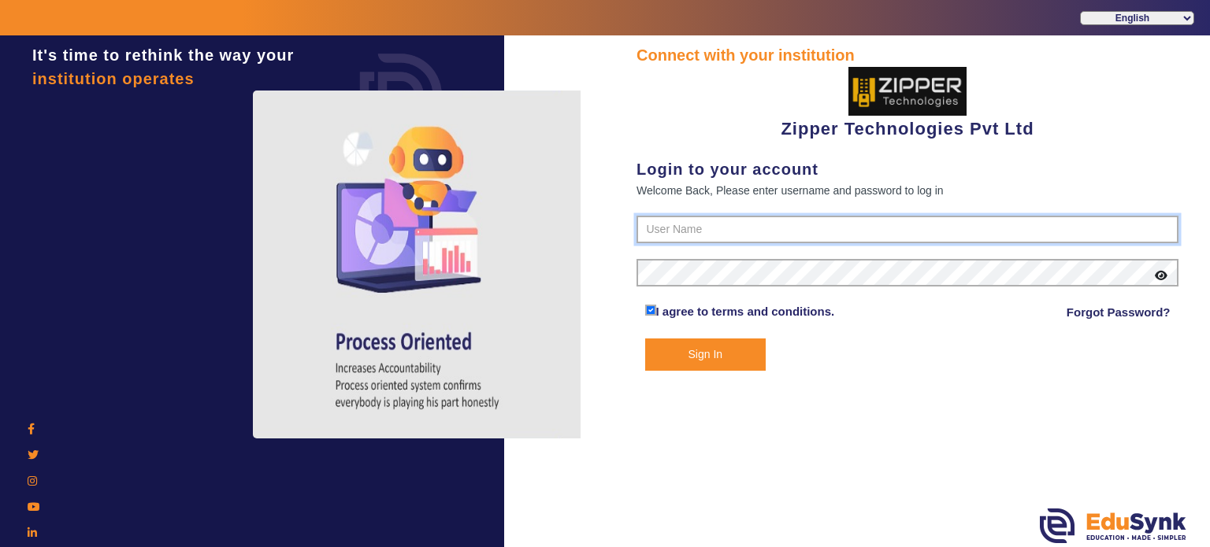
click at [684, 228] on input "text" at bounding box center [907, 230] width 542 height 28
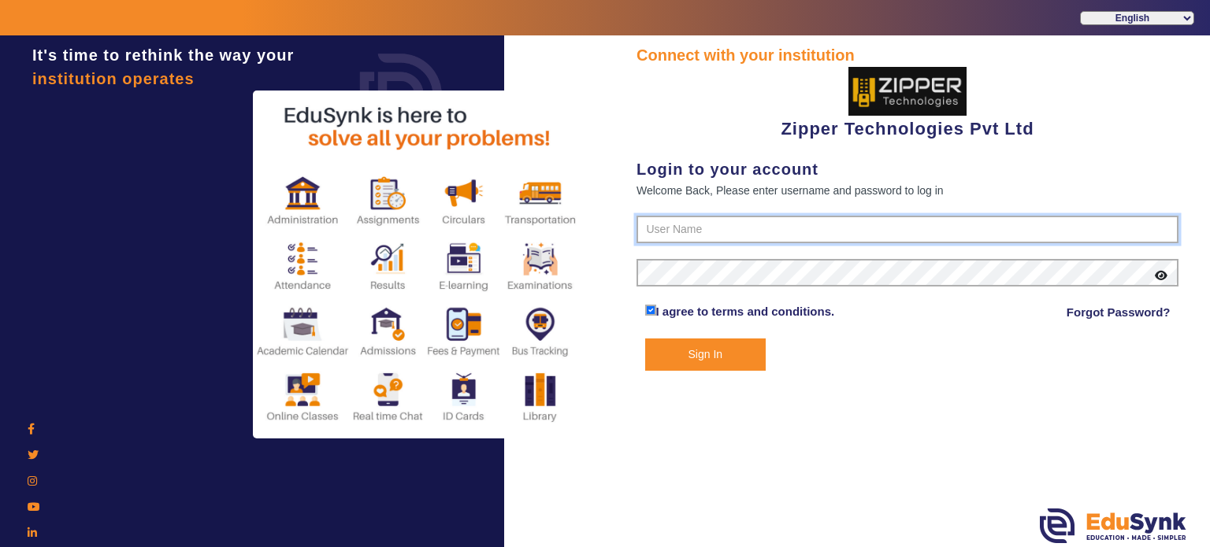
type input "1008790000"
click at [645, 339] on button "Sign In" at bounding box center [705, 355] width 121 height 32
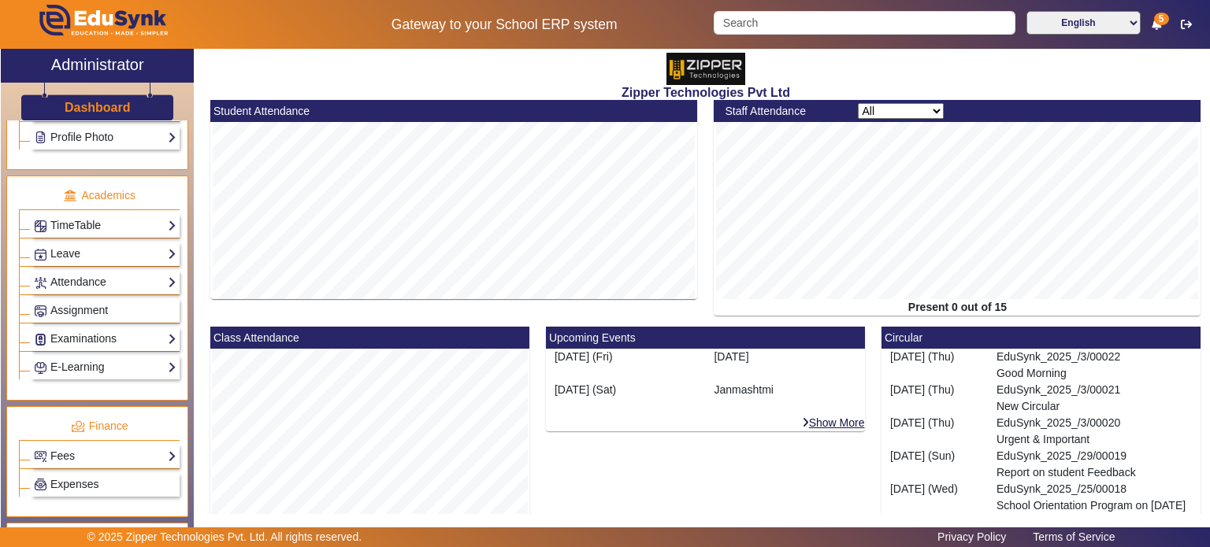
scroll to position [544, 0]
click at [98, 450] on link "Fees" at bounding box center [105, 457] width 143 height 18
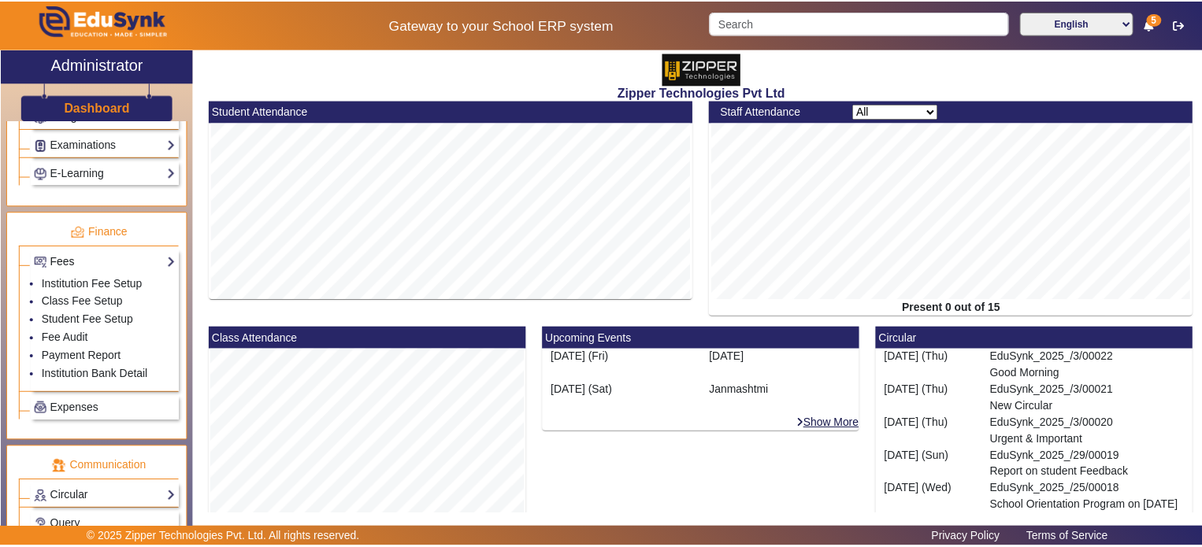
scroll to position [755, 0]
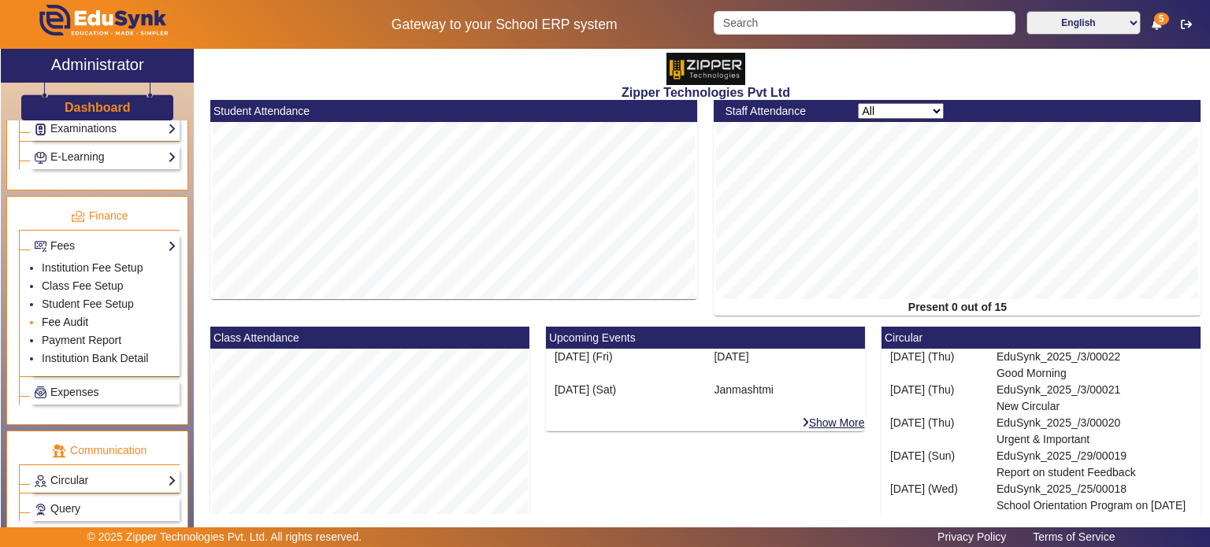
click at [79, 316] on link "Fee Audit" at bounding box center [65, 322] width 46 height 13
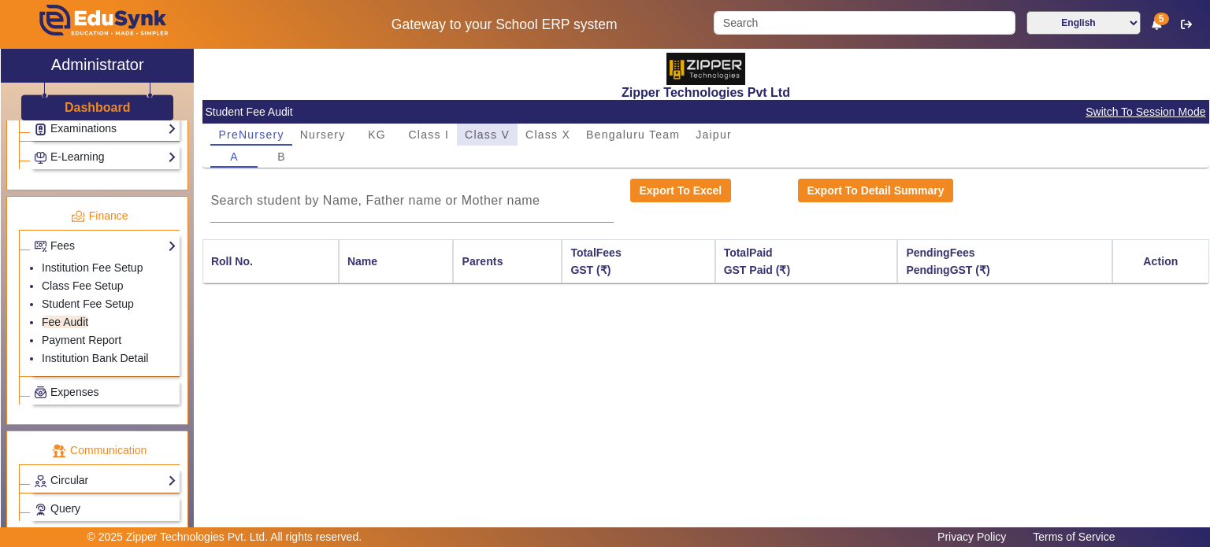
click at [477, 132] on span "Class V" at bounding box center [487, 134] width 45 height 11
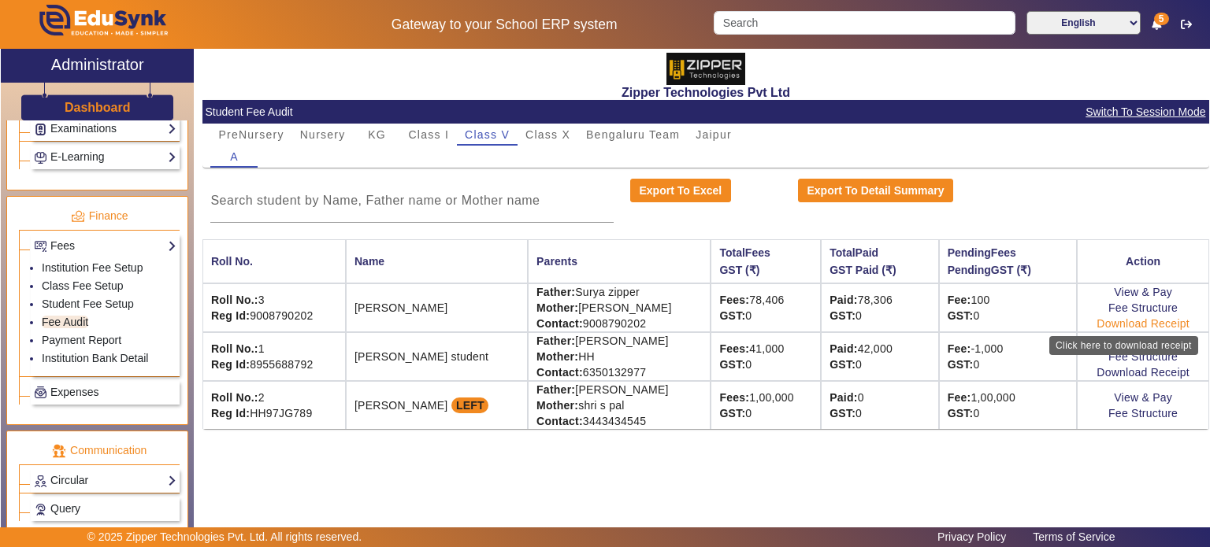
click at [1105, 324] on link "Download Receipt" at bounding box center [1142, 323] width 93 height 13
